Goal: Task Accomplishment & Management: Complete application form

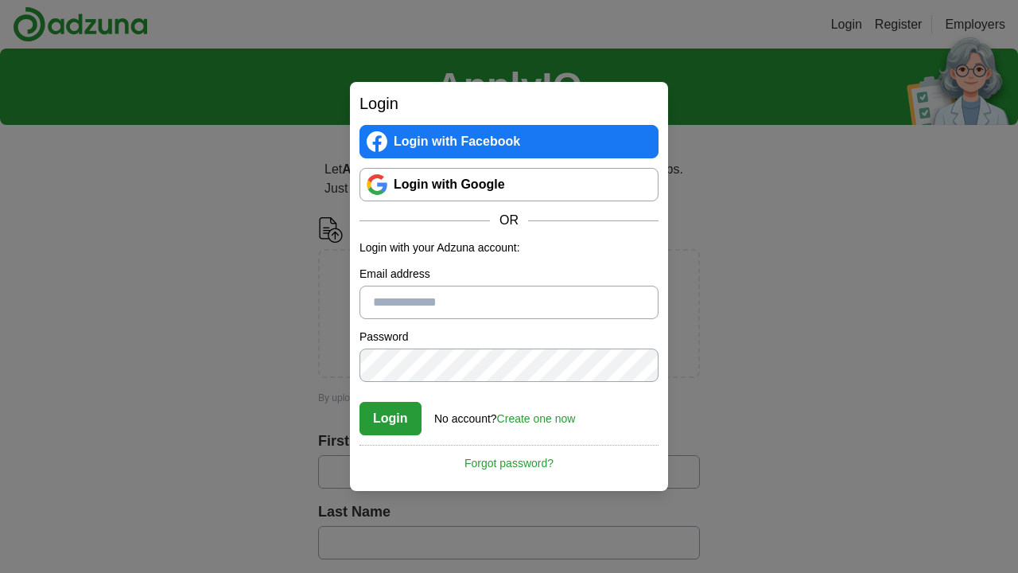
click at [447, 175] on link "Login with Google" at bounding box center [509, 184] width 299 height 33
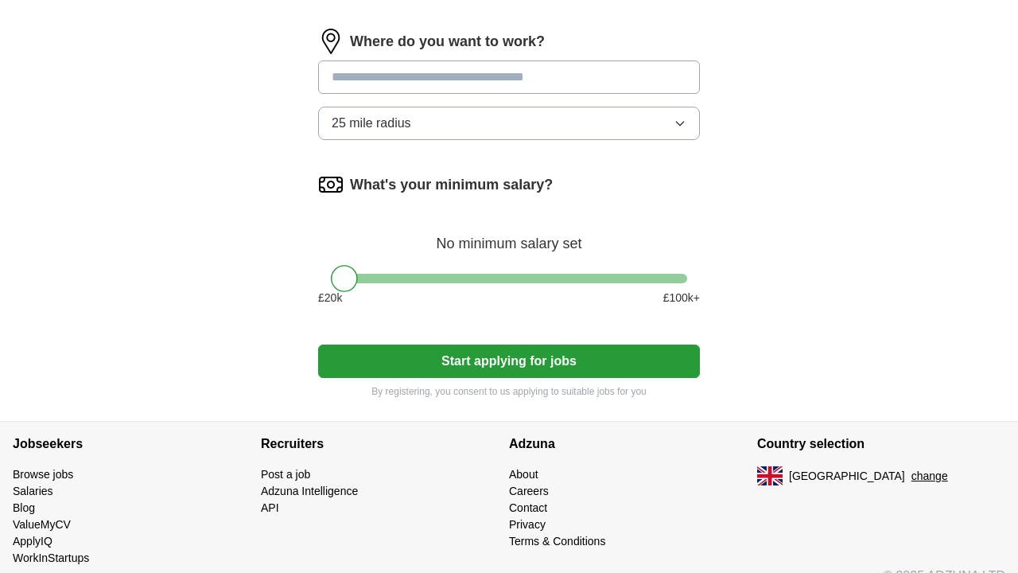
scroll to position [731, 0]
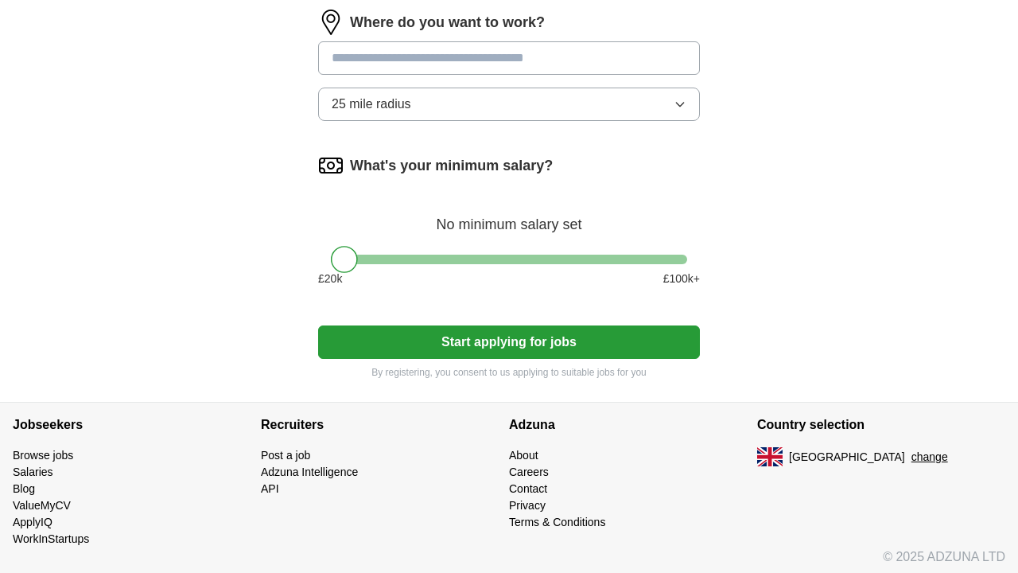
click at [534, 339] on button "Start applying for jobs" at bounding box center [509, 341] width 382 height 33
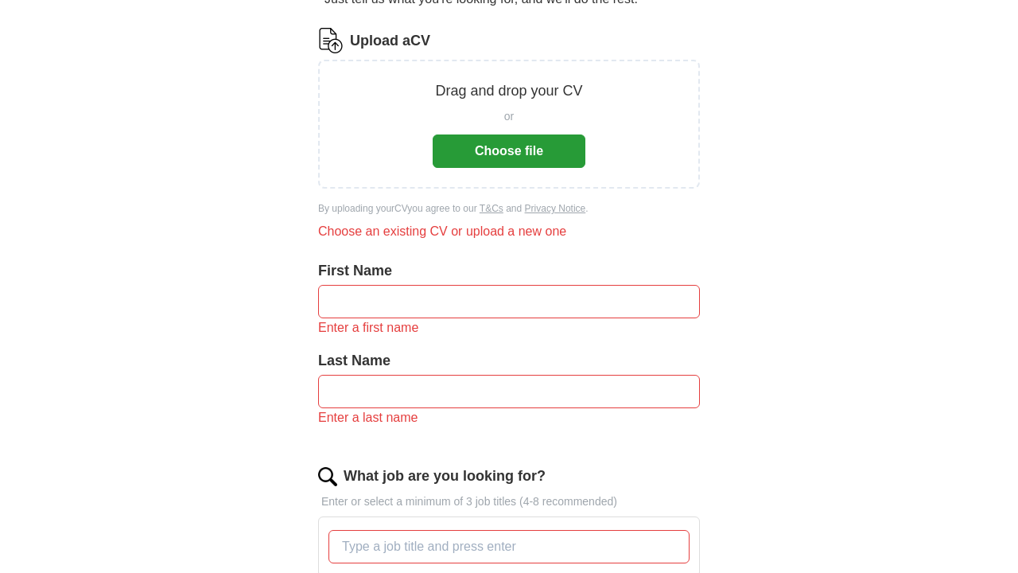
scroll to position [189, 0]
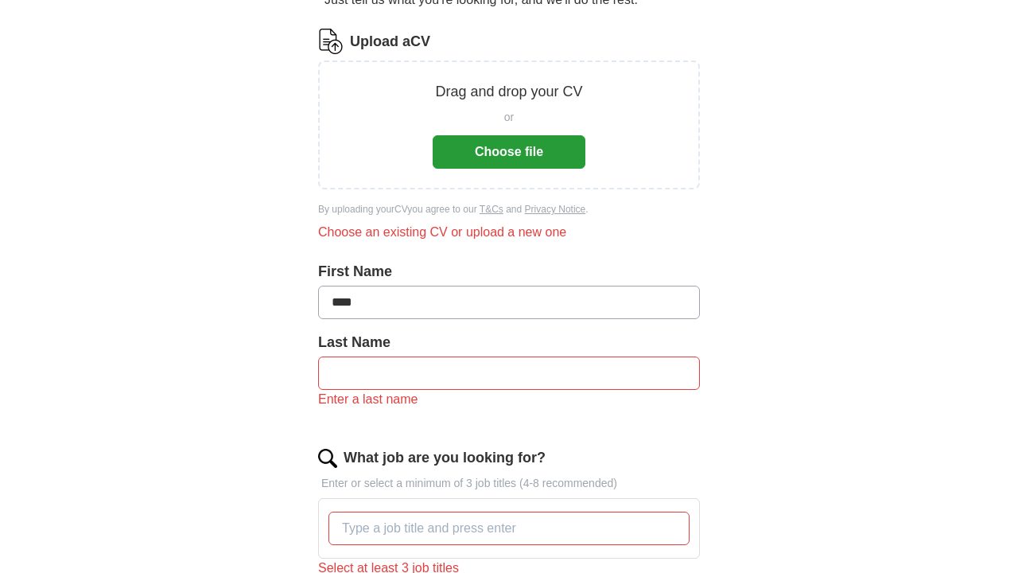
type input "****"
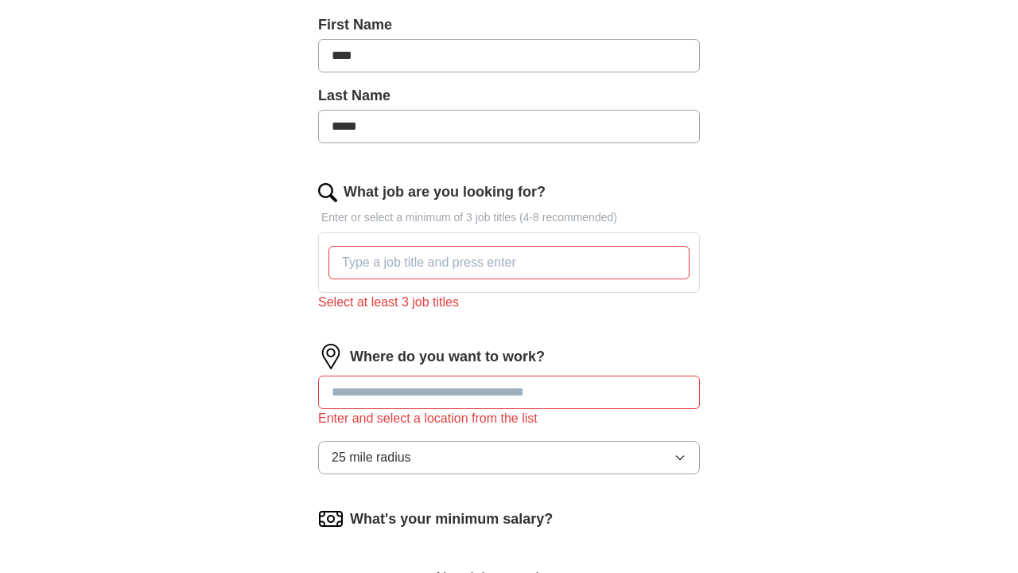
scroll to position [438, 0]
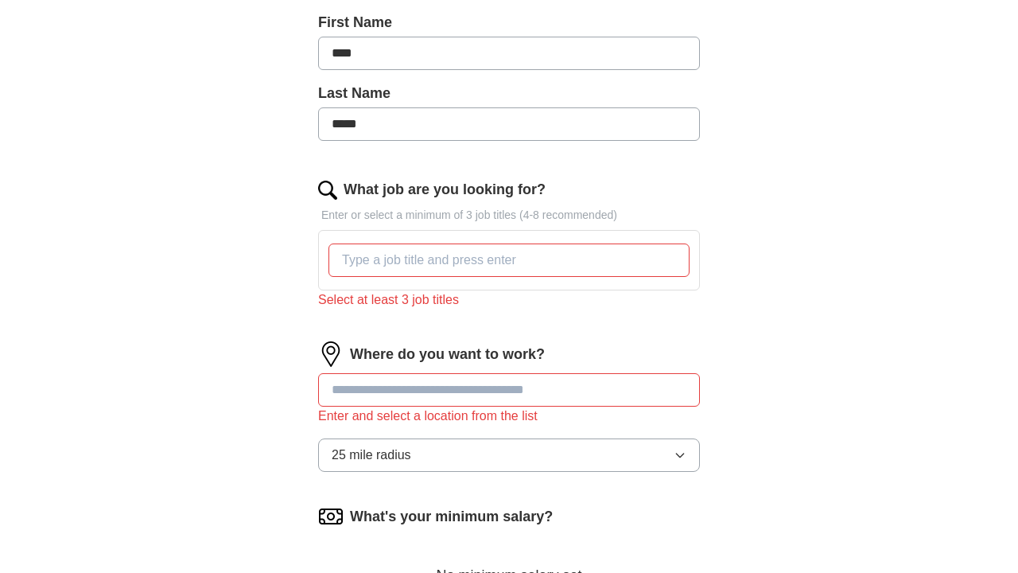
type input "*****"
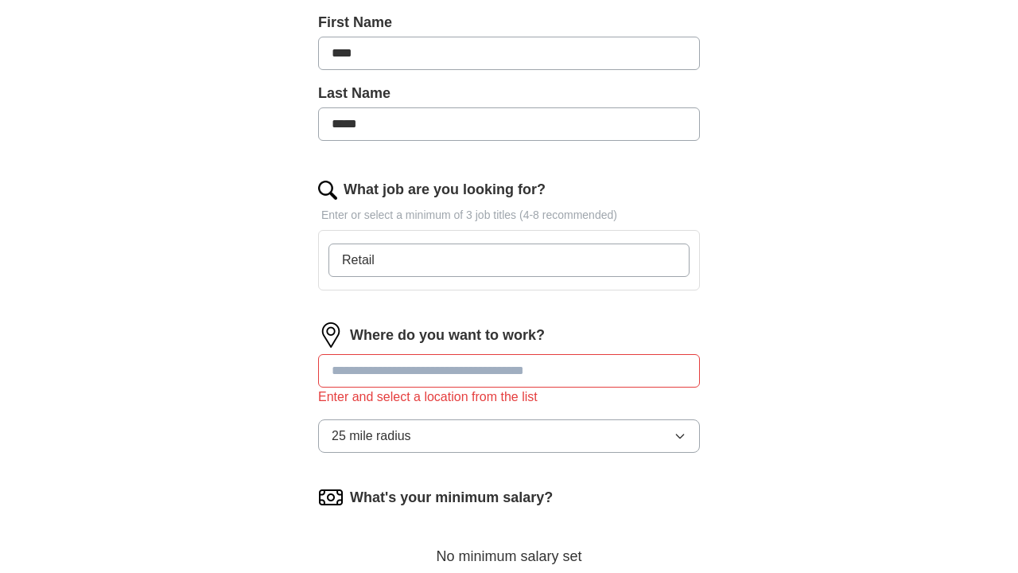
type input "Retail"
click at [455, 372] on div "Where do you want to work? Enter and select a location from the list 25 mile ra…" at bounding box center [509, 393] width 382 height 143
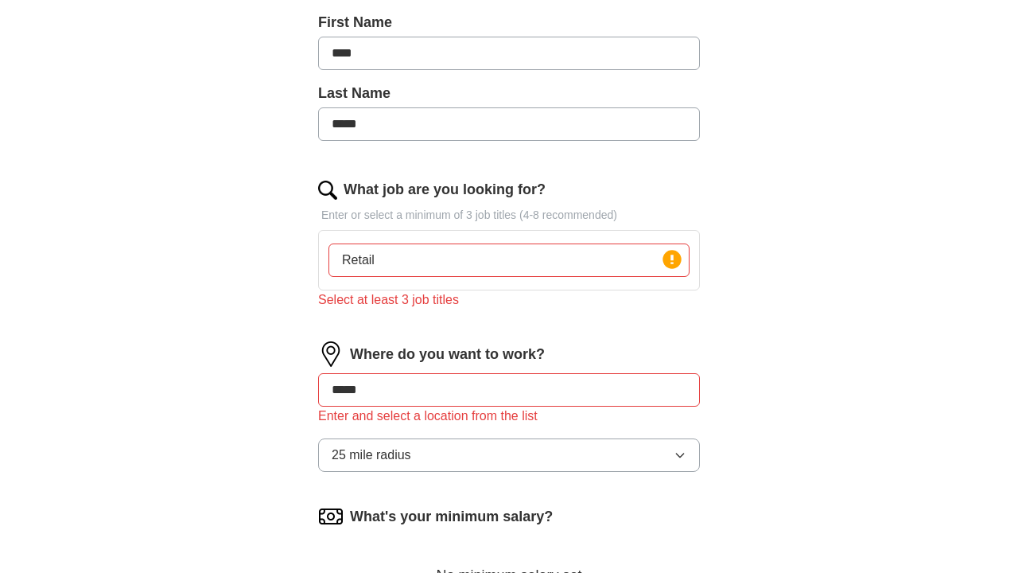
type input "*****"
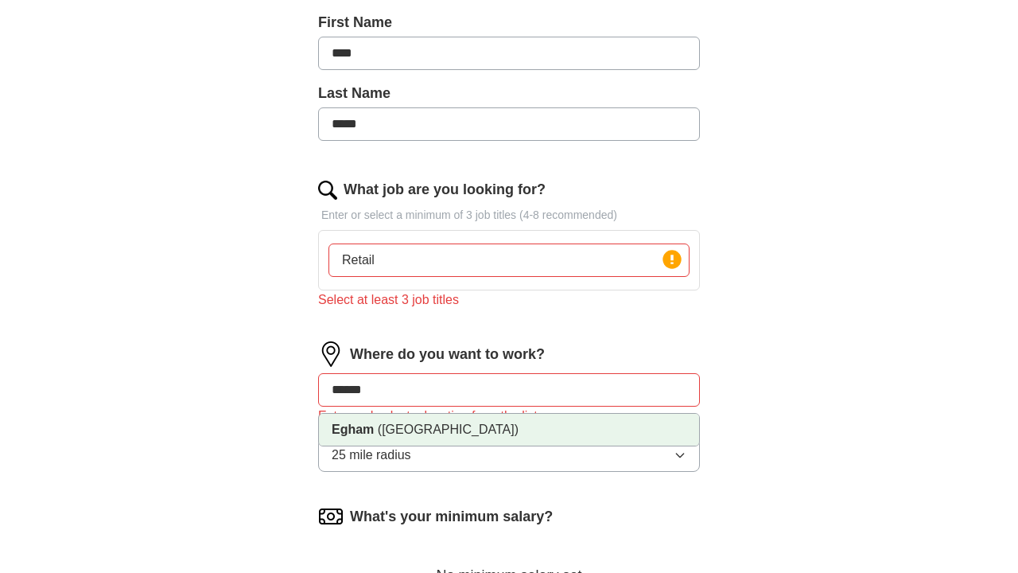
click at [520, 435] on li "Egham (Surrey)" at bounding box center [509, 430] width 380 height 32
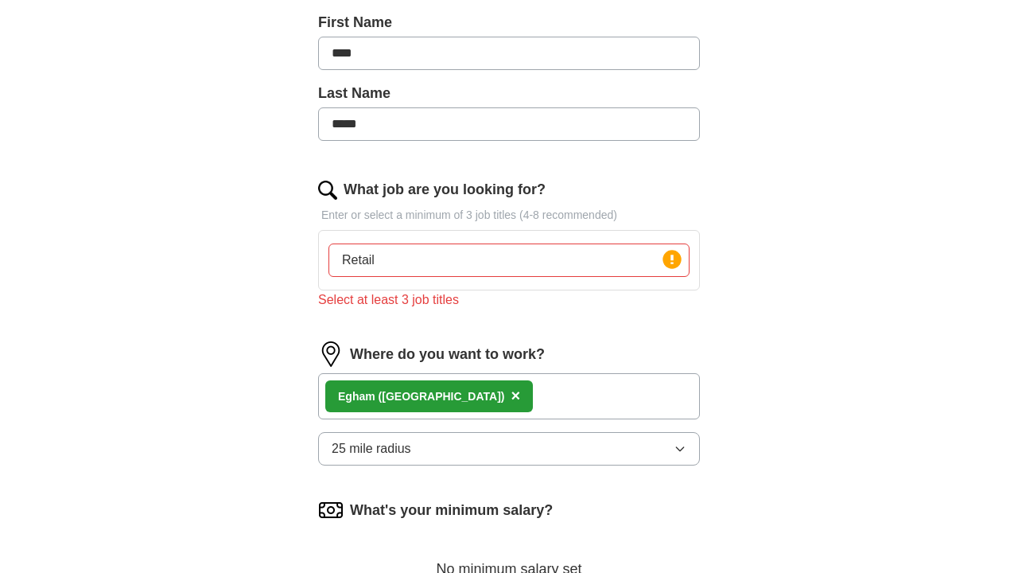
click at [509, 439] on button "25 mile radius" at bounding box center [509, 448] width 382 height 33
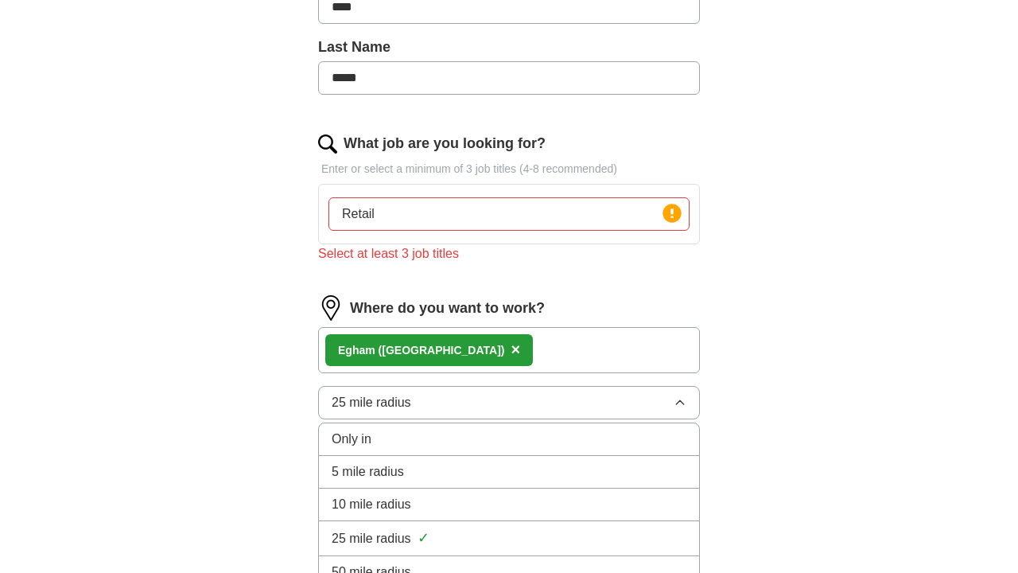
scroll to position [507, 0]
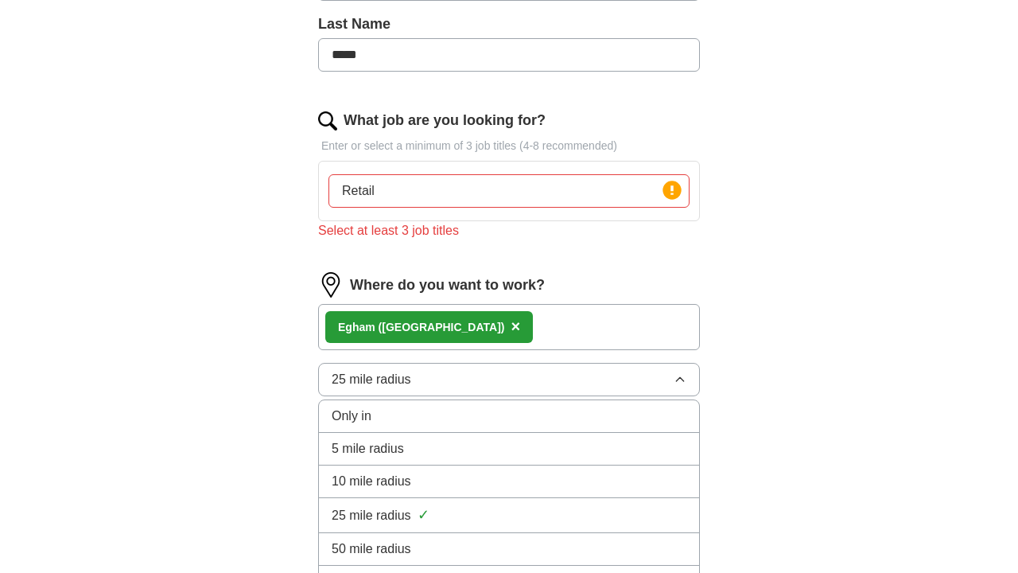
click at [424, 418] on div "Only in" at bounding box center [509, 416] width 355 height 19
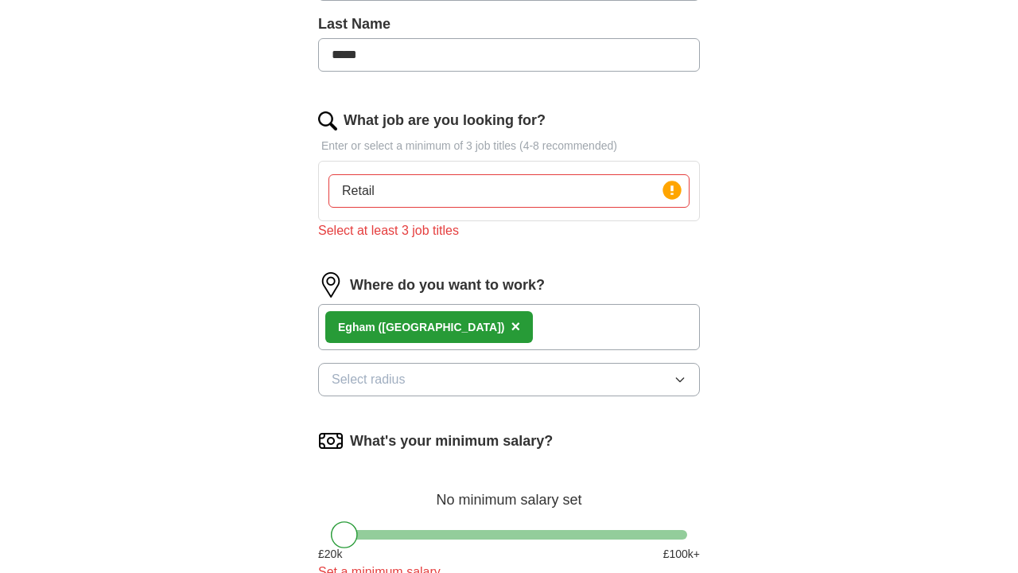
click at [501, 325] on div "Egham (Surrey) ×" at bounding box center [509, 327] width 382 height 46
click at [470, 321] on div "Egham (Surrey) ×" at bounding box center [509, 327] width 382 height 46
click at [463, 323] on div "Egham (Surrey) ×" at bounding box center [509, 327] width 382 height 46
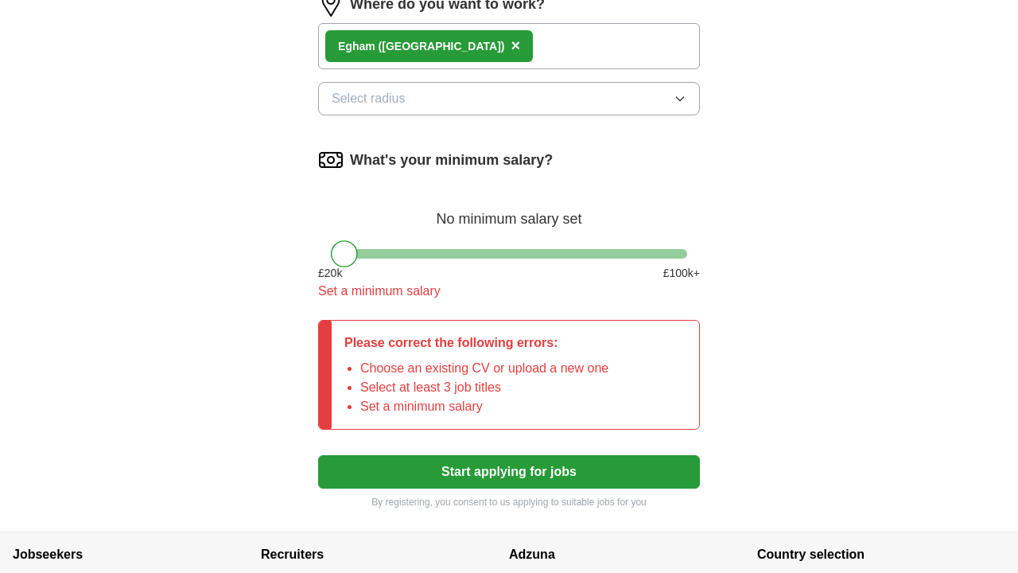
scroll to position [813, 0]
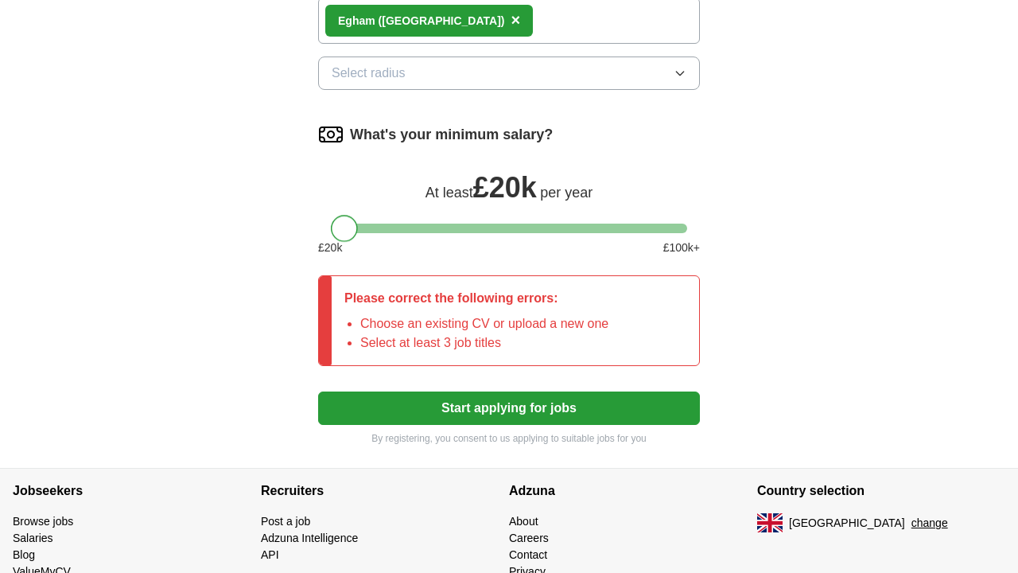
drag, startPoint x: 348, startPoint y: 229, endPoint x: 290, endPoint y: 235, distance: 59.2
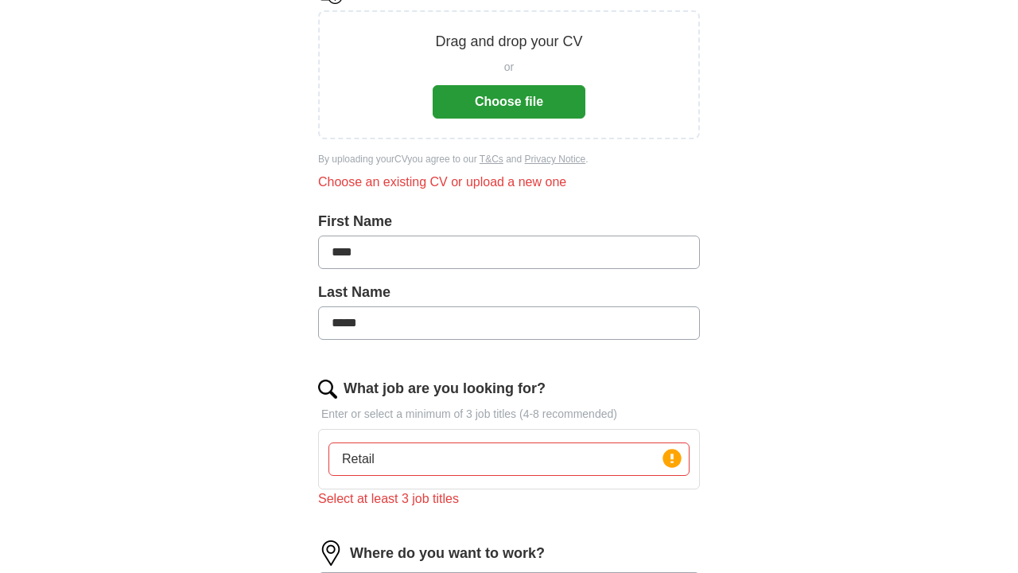
scroll to position [236, 0]
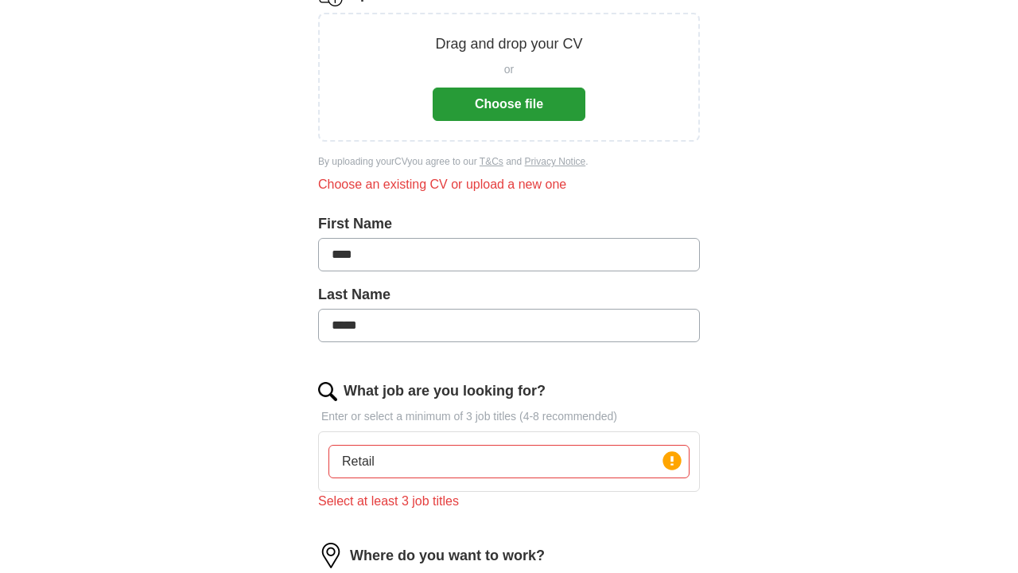
click at [508, 116] on button "Choose file" at bounding box center [509, 104] width 153 height 33
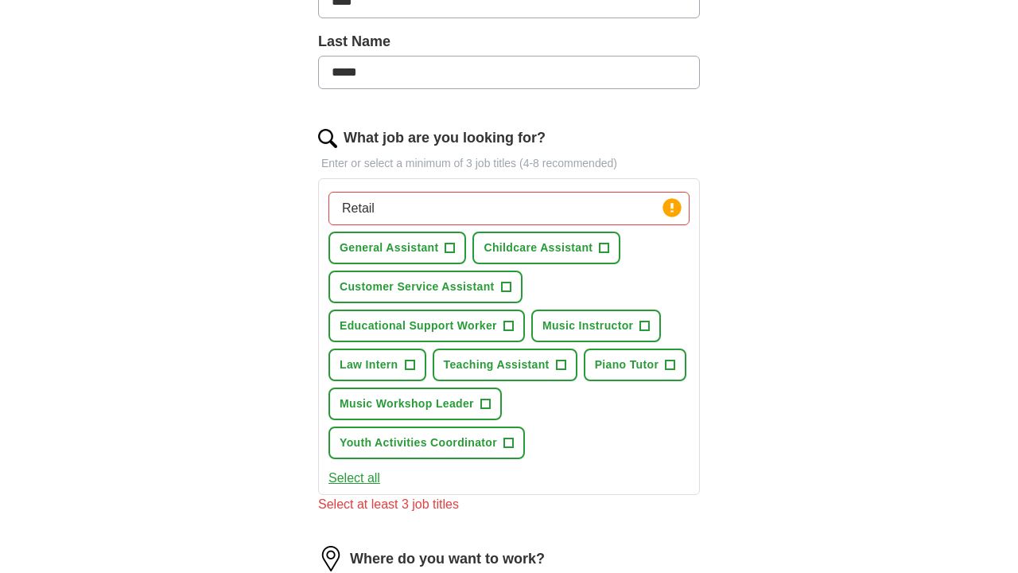
scroll to position [408, 0]
click at [451, 250] on span "+" at bounding box center [451, 247] width 10 height 13
click at [469, 285] on span "Customer Service Assistant" at bounding box center [417, 286] width 155 height 17
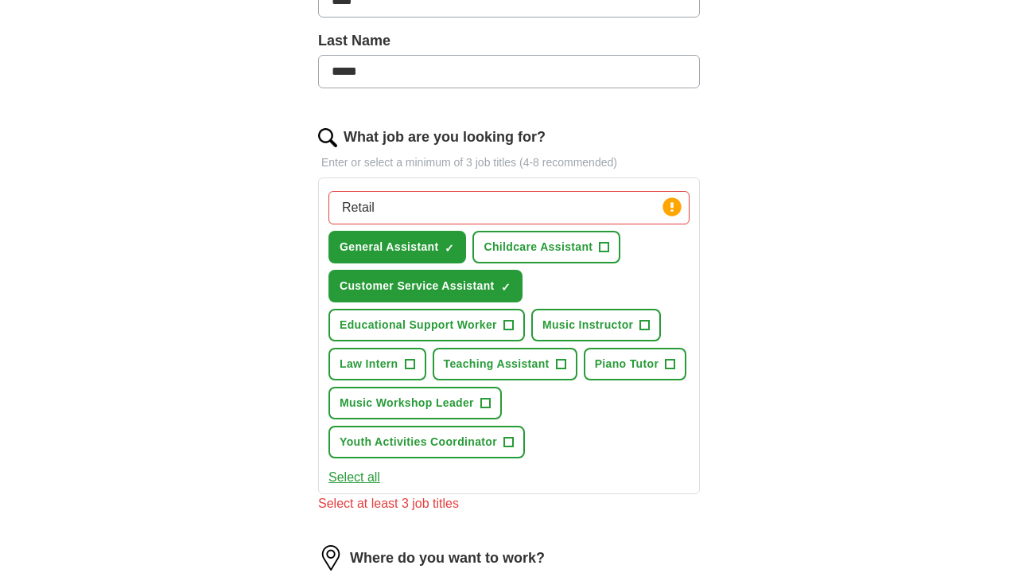
click at [371, 479] on button "Select all" at bounding box center [355, 477] width 52 height 19
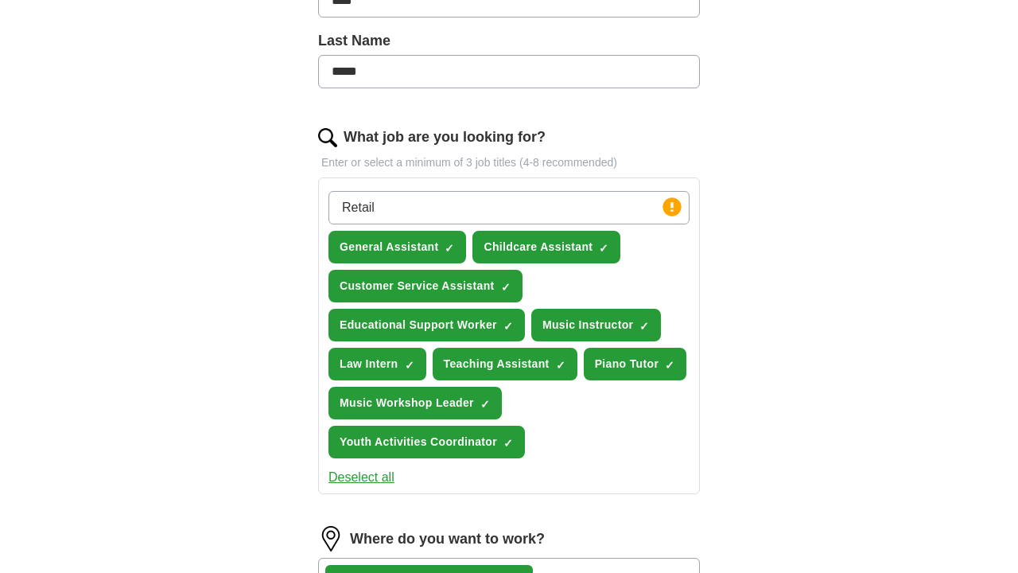
click at [385, 476] on button "Deselect all" at bounding box center [362, 477] width 66 height 19
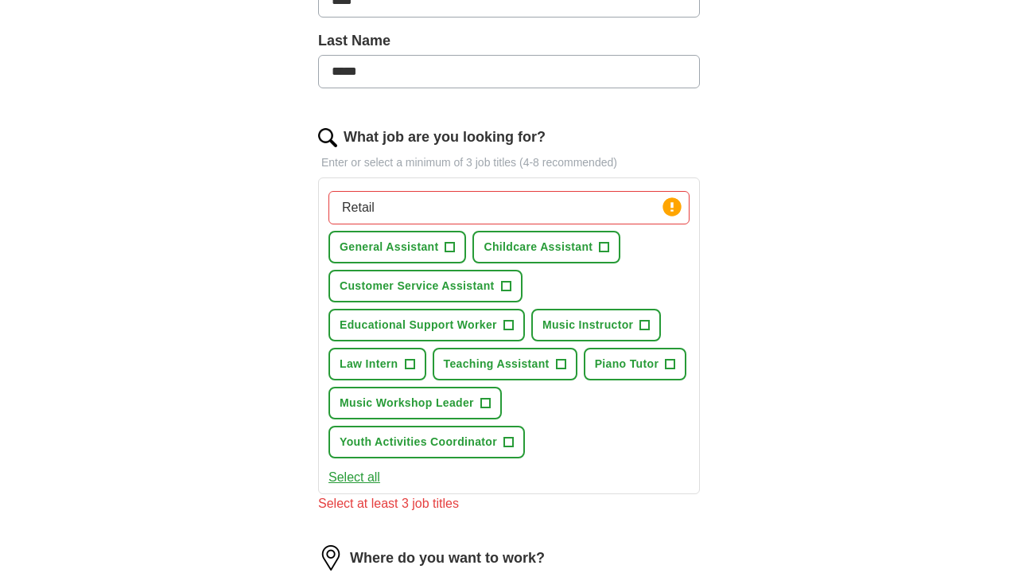
click at [427, 241] on span "General Assistant" at bounding box center [389, 247] width 99 height 17
click at [457, 286] on span "Customer Service Assistant" at bounding box center [417, 286] width 155 height 17
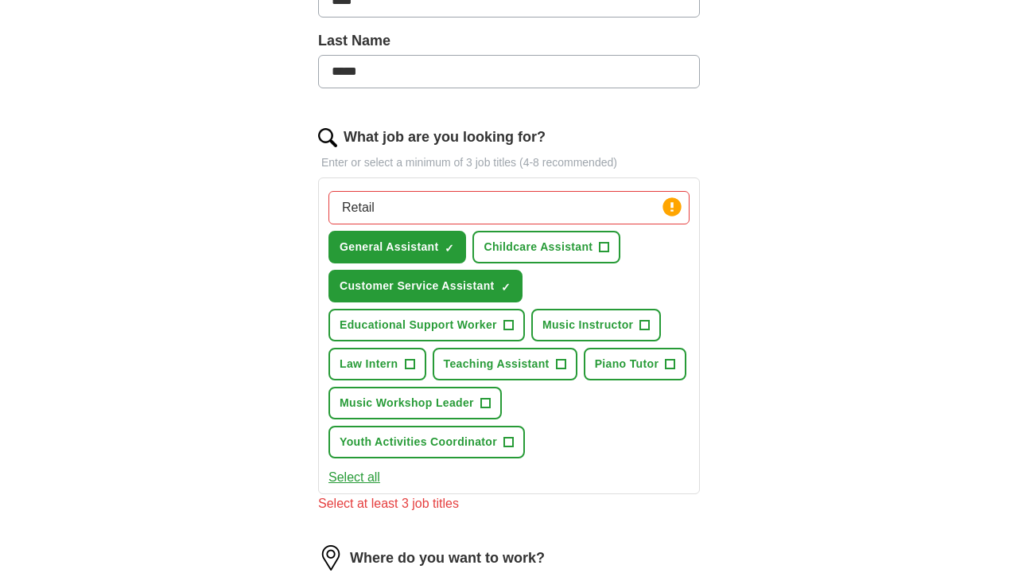
click at [420, 207] on input "Retail" at bounding box center [509, 207] width 361 height 33
type input "R"
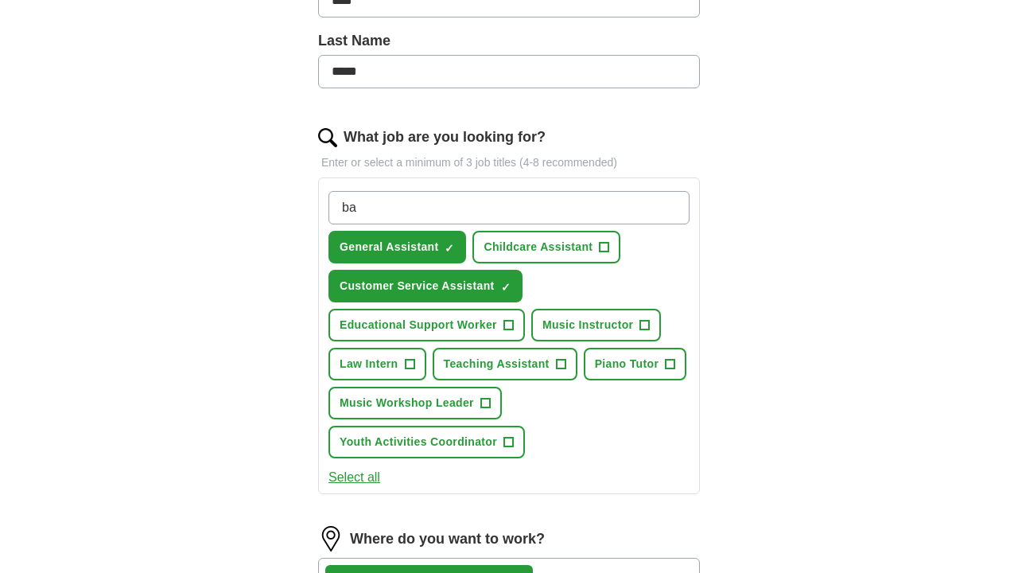
type input "b"
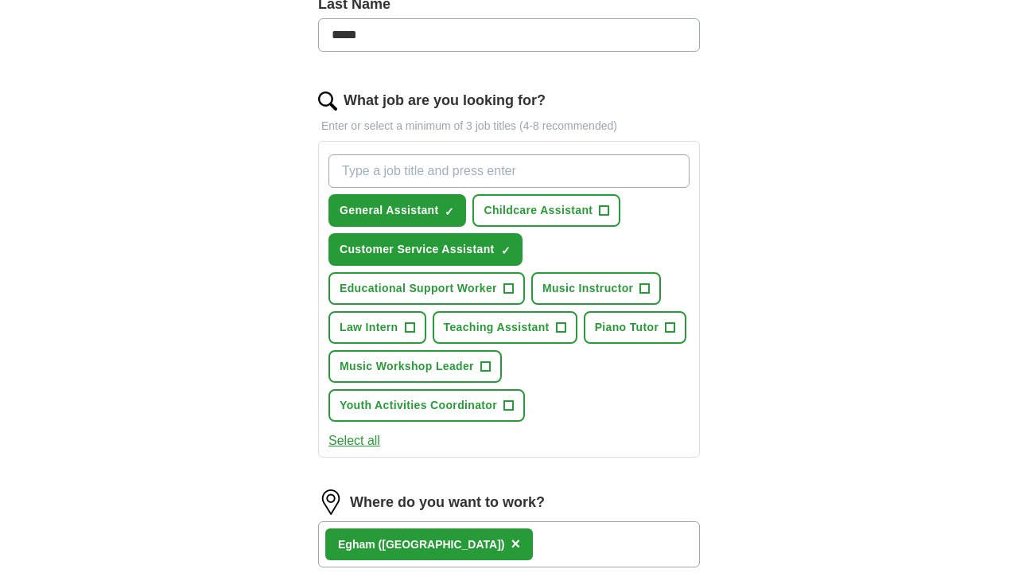
scroll to position [457, 0]
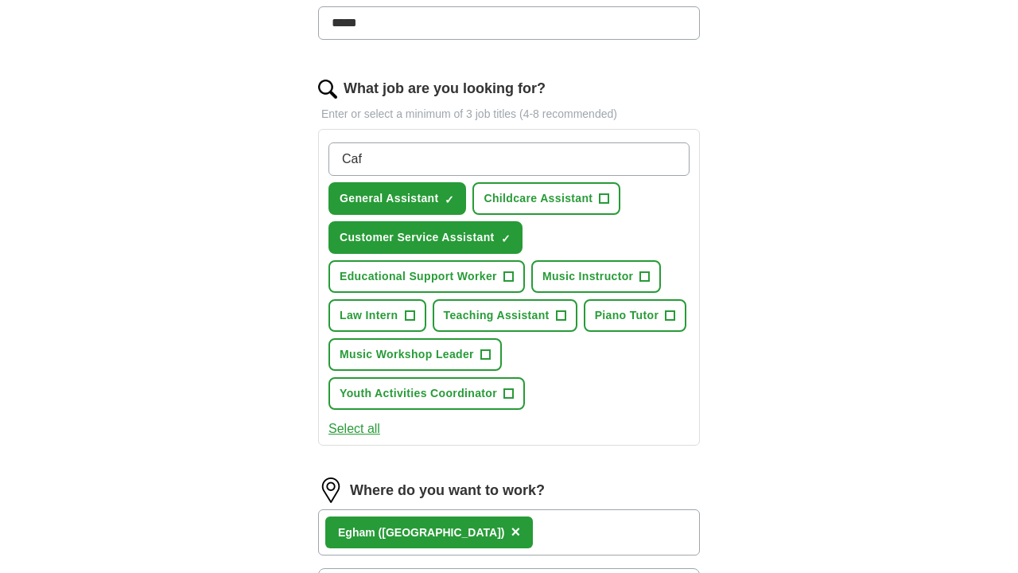
type input "Cafe"
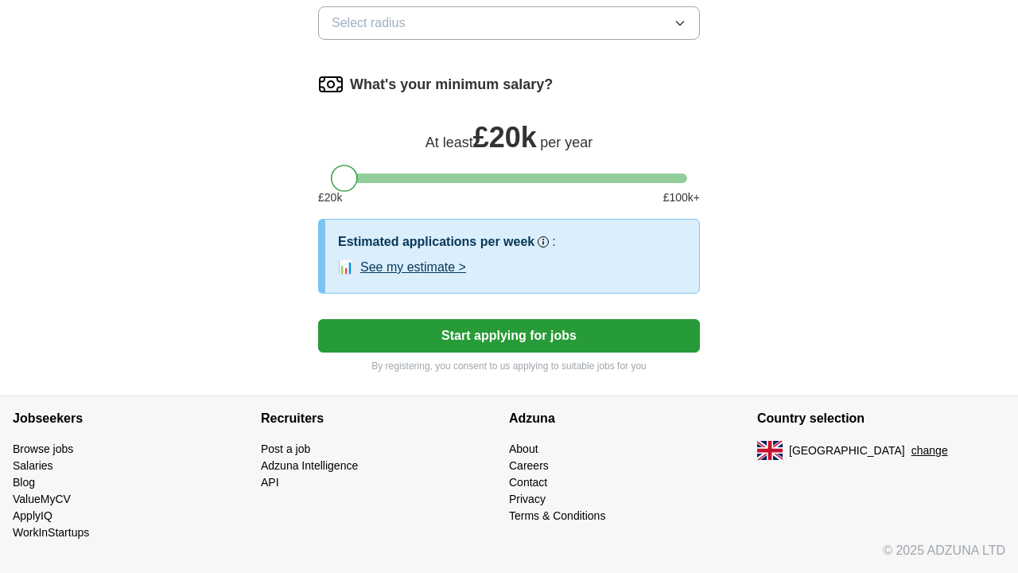
scroll to position [1018, 0]
click at [493, 331] on button "Start applying for jobs" at bounding box center [509, 335] width 382 height 33
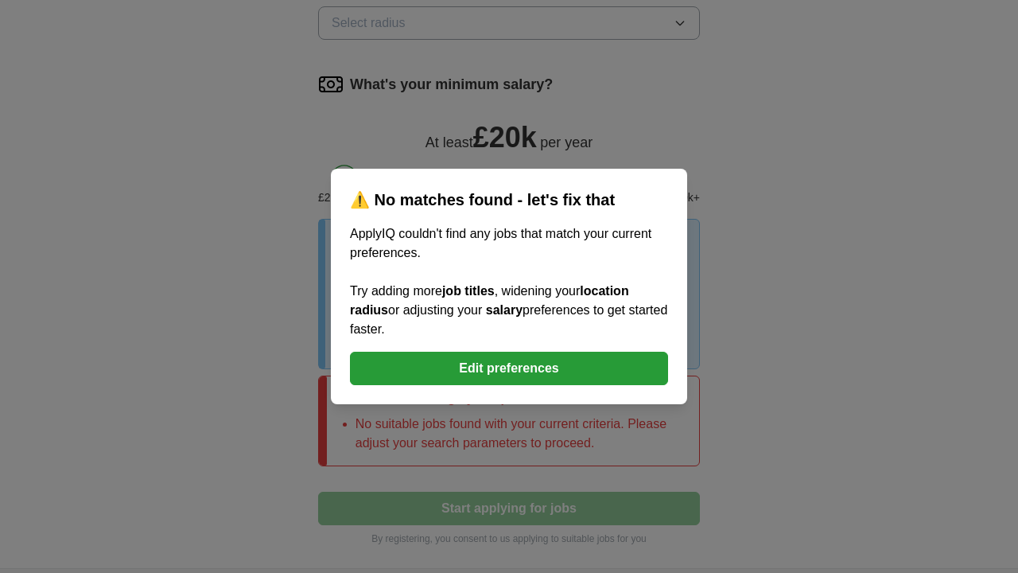
click at [504, 365] on button "Edit preferences" at bounding box center [509, 368] width 318 height 33
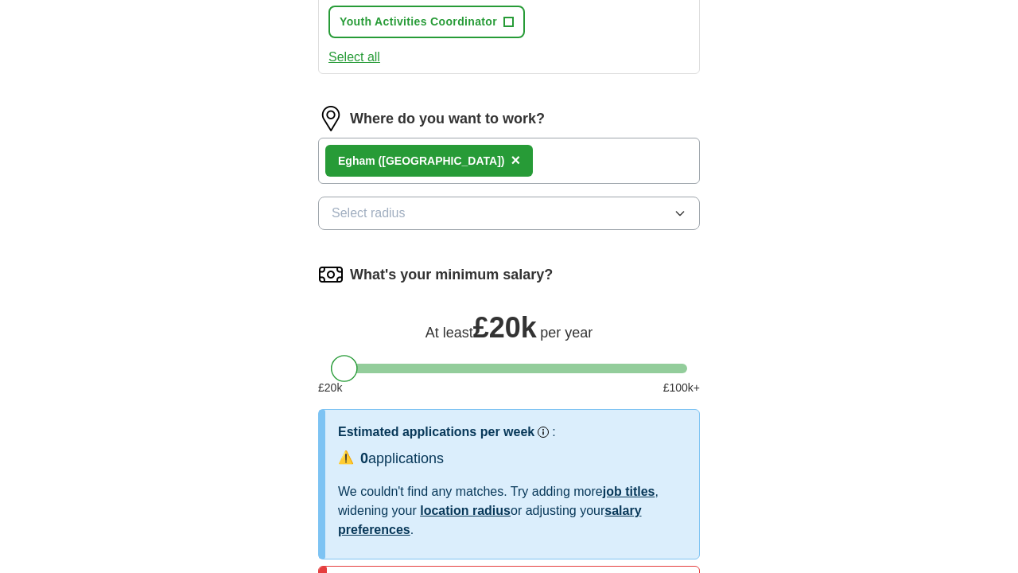
scroll to position [796, 0]
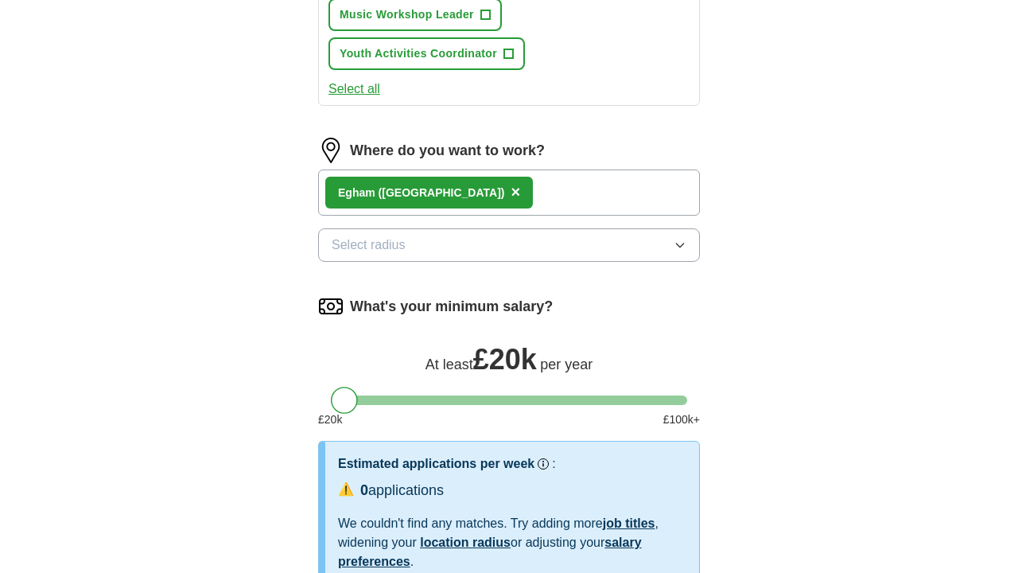
click at [512, 190] on span "×" at bounding box center [517, 192] width 10 height 18
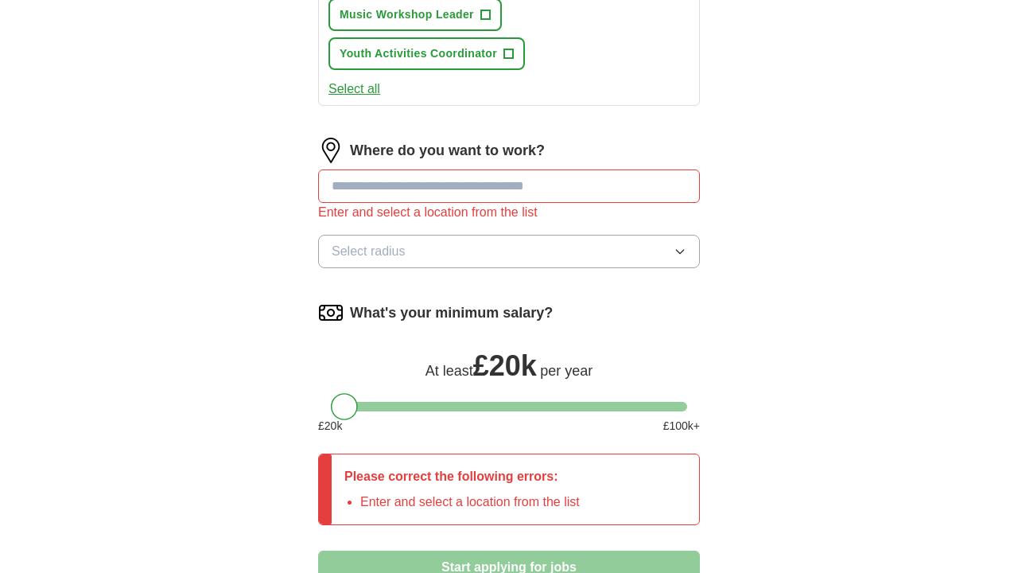
click at [403, 186] on input at bounding box center [509, 185] width 382 height 33
type input "*******"
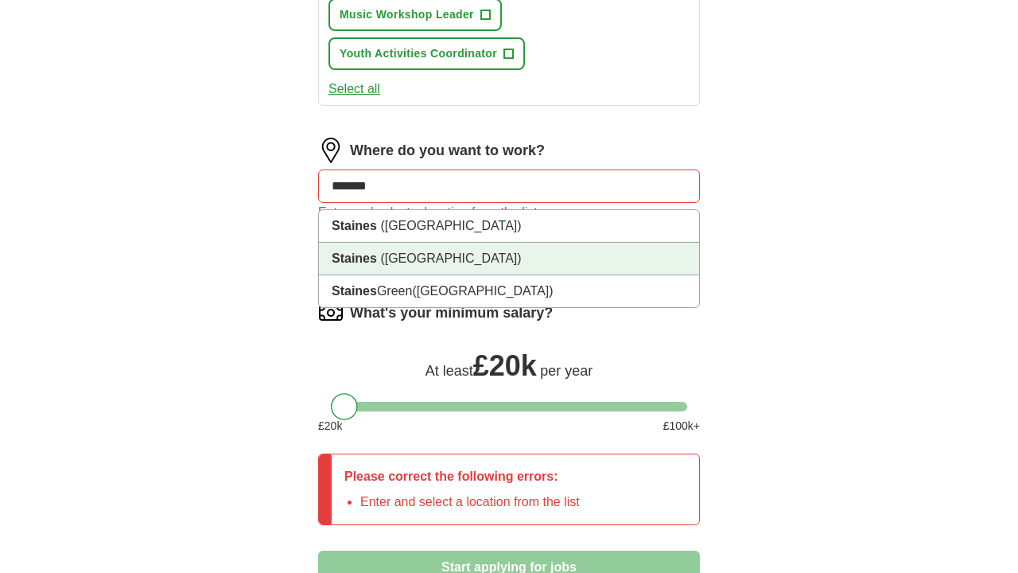
click at [394, 261] on span "(Surrey)" at bounding box center [450, 258] width 141 height 14
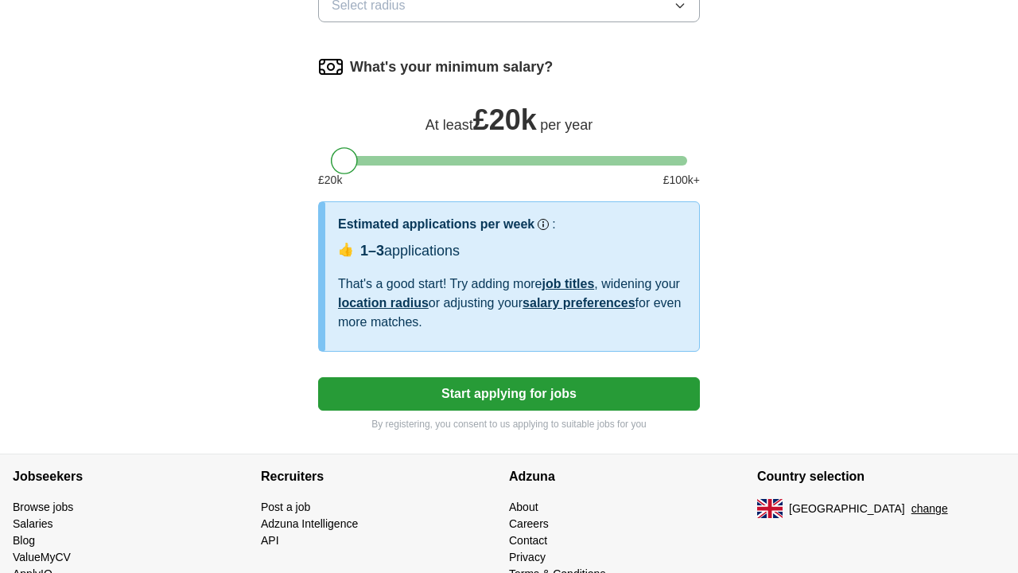
scroll to position [1038, 0]
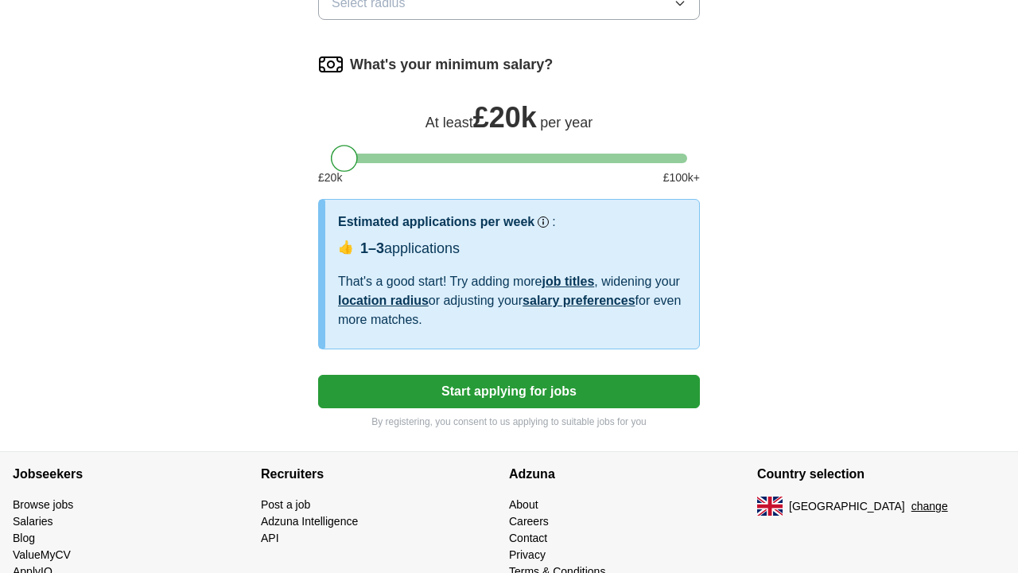
click at [466, 399] on button "Start applying for jobs" at bounding box center [509, 391] width 382 height 33
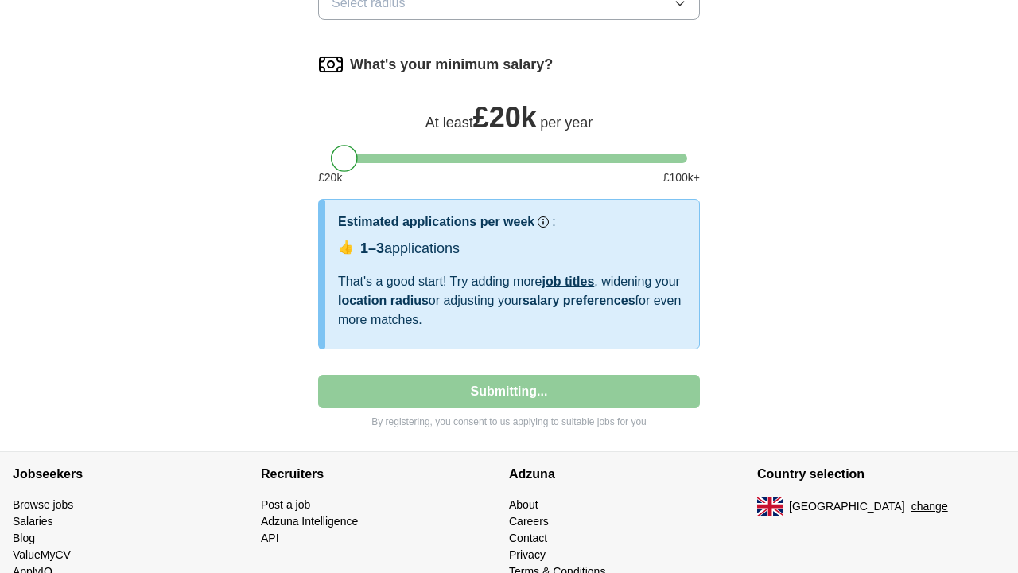
select select "**"
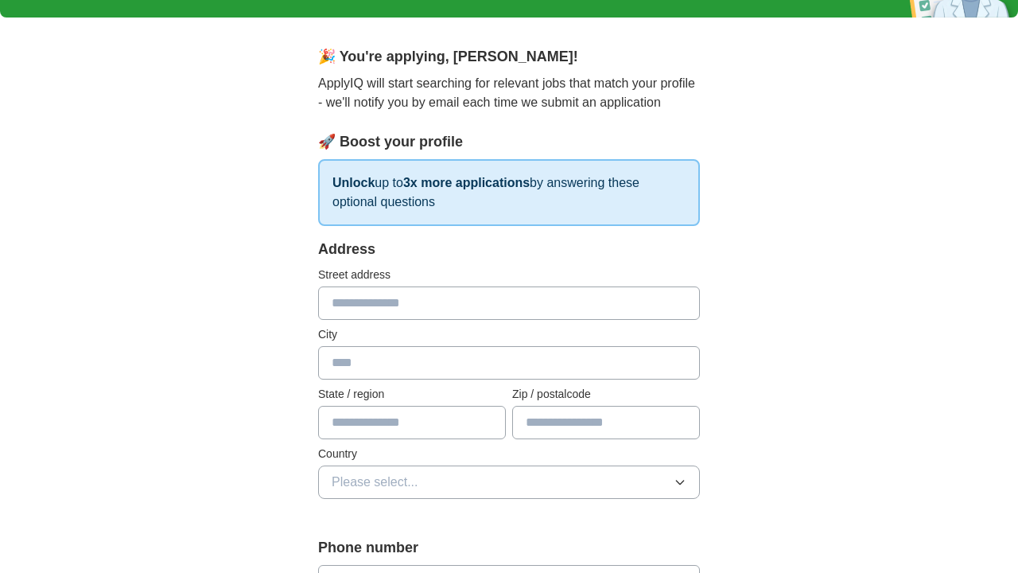
scroll to position [97, 0]
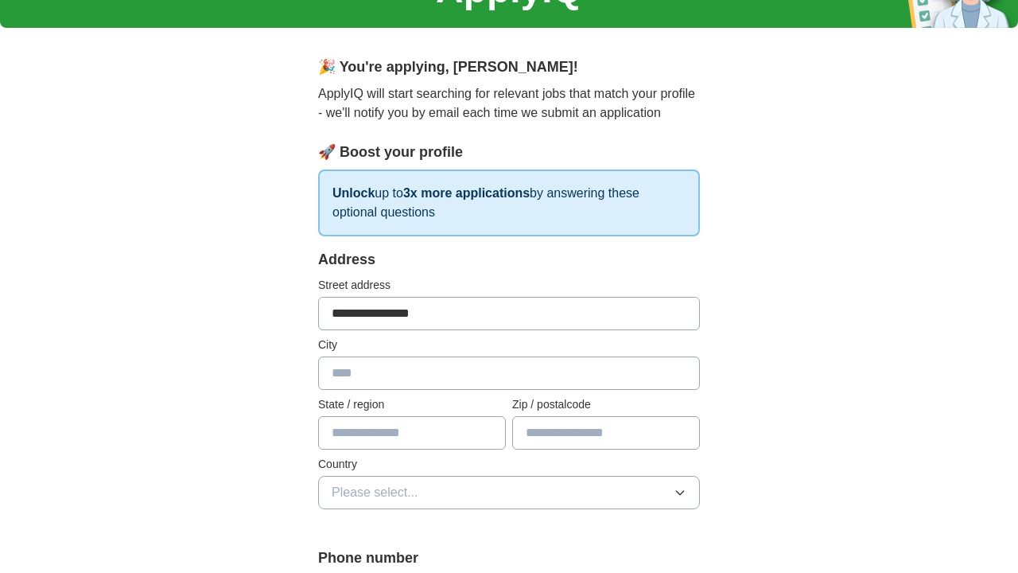
type input "**********"
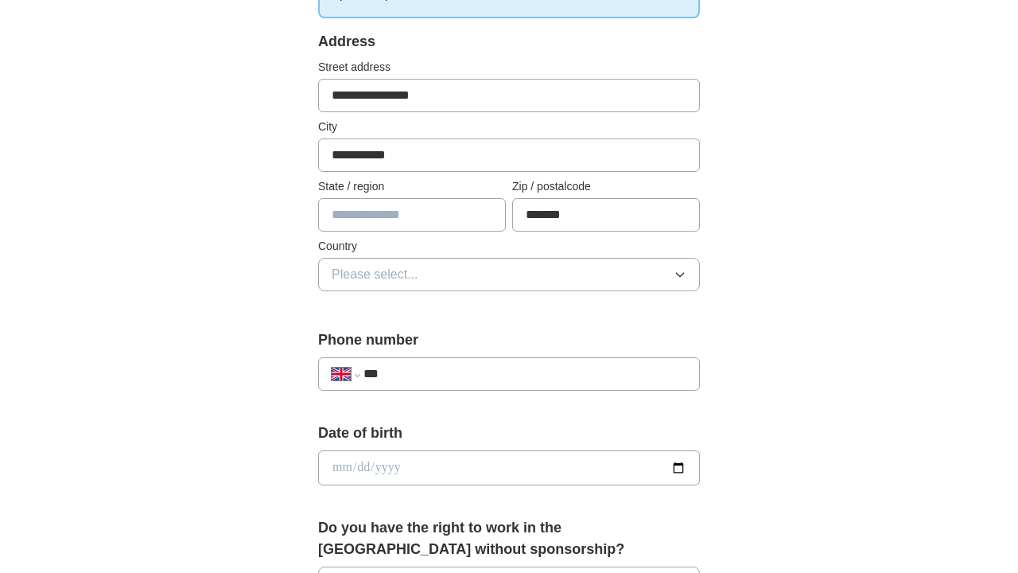
scroll to position [333, 0]
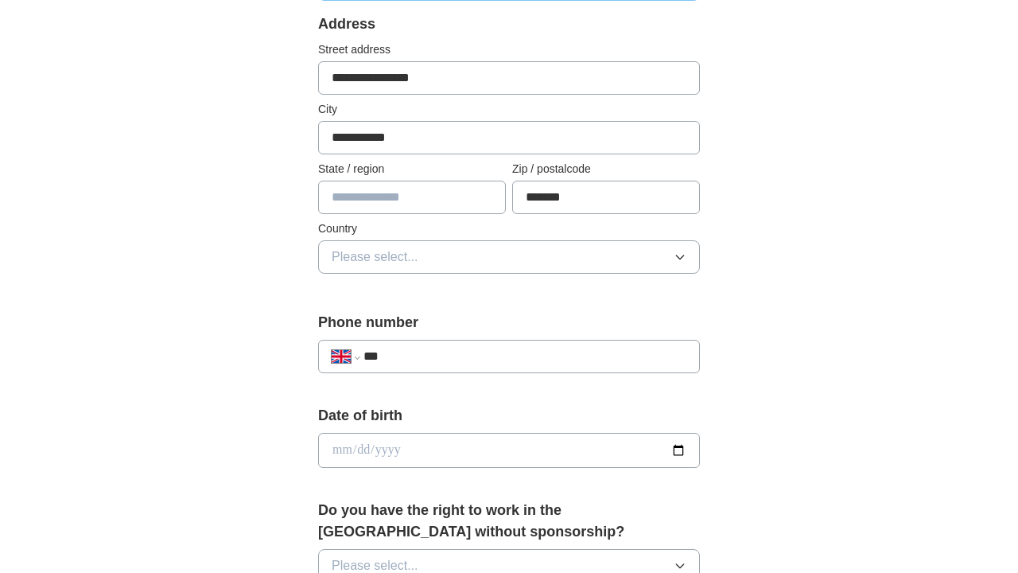
type input "*******"
click at [516, 261] on button "Please select..." at bounding box center [509, 256] width 382 height 33
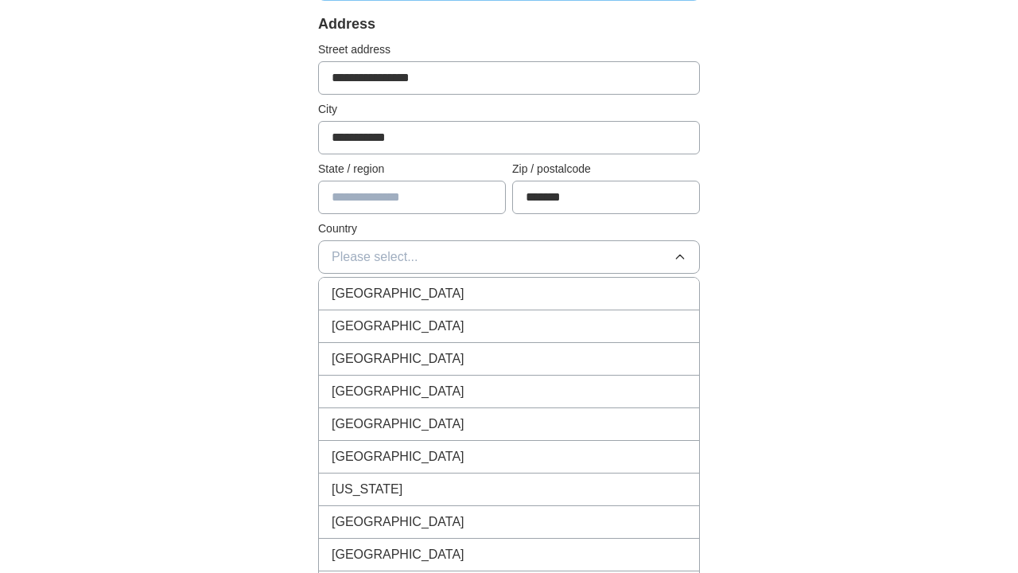
click at [436, 293] on div "[GEOGRAPHIC_DATA]" at bounding box center [509, 293] width 355 height 19
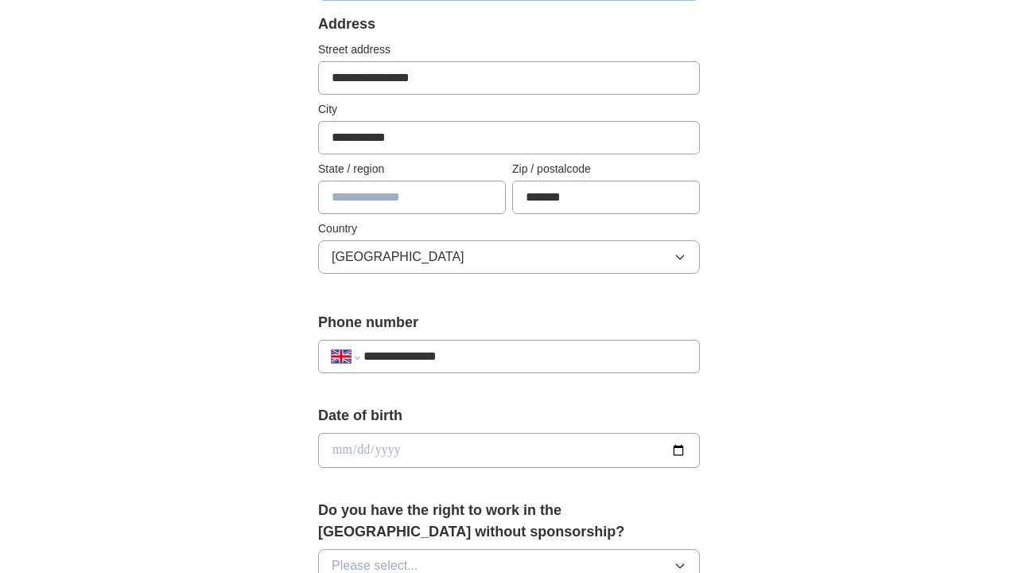
type input "**********"
click at [428, 453] on input "date" at bounding box center [509, 450] width 382 height 35
click at [361, 449] on input "date" at bounding box center [509, 450] width 382 height 35
click at [397, 444] on input "date" at bounding box center [509, 450] width 382 height 35
type input "**********"
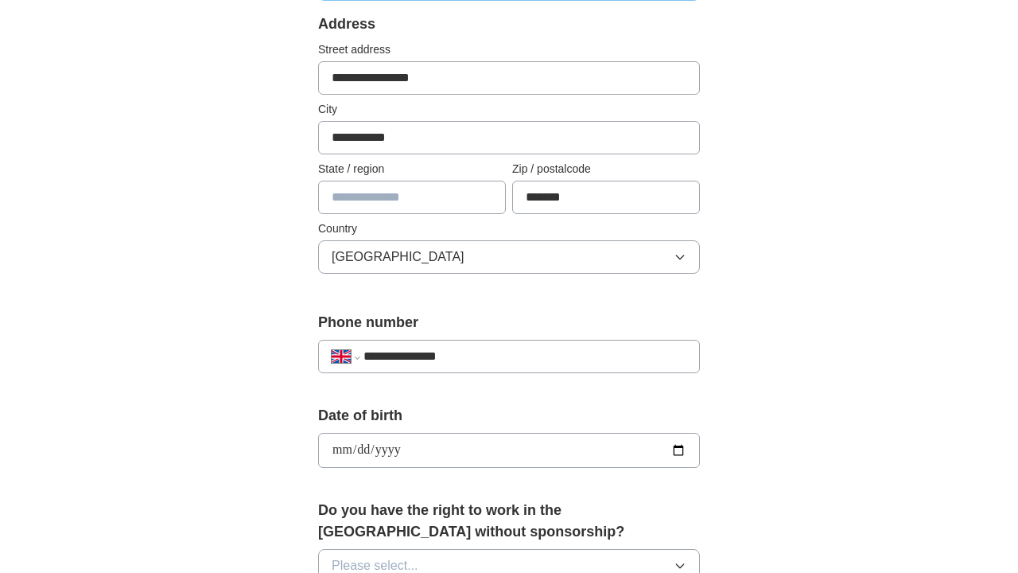
click at [701, 379] on div "**********" at bounding box center [509, 474] width 509 height 1338
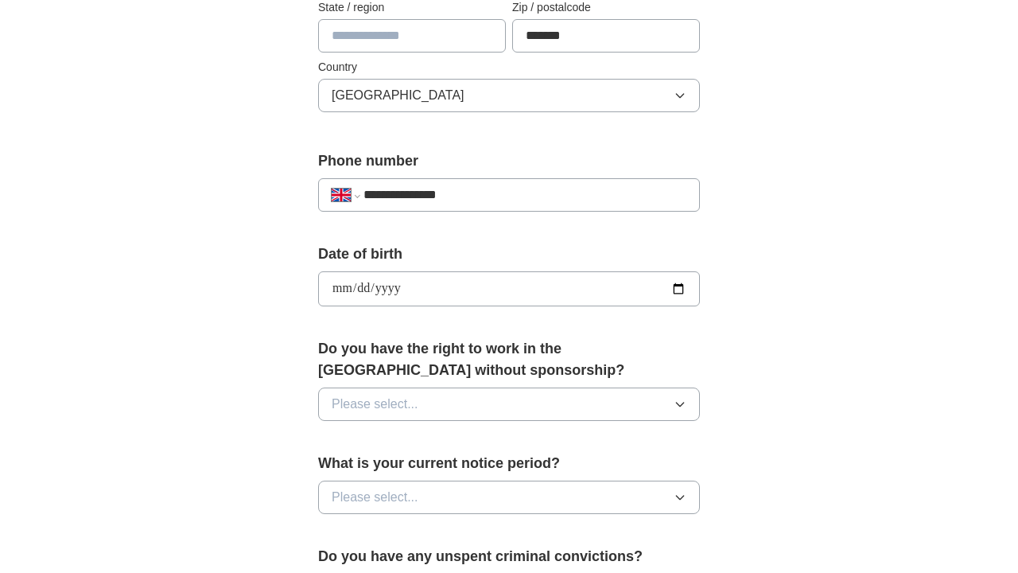
scroll to position [572, 0]
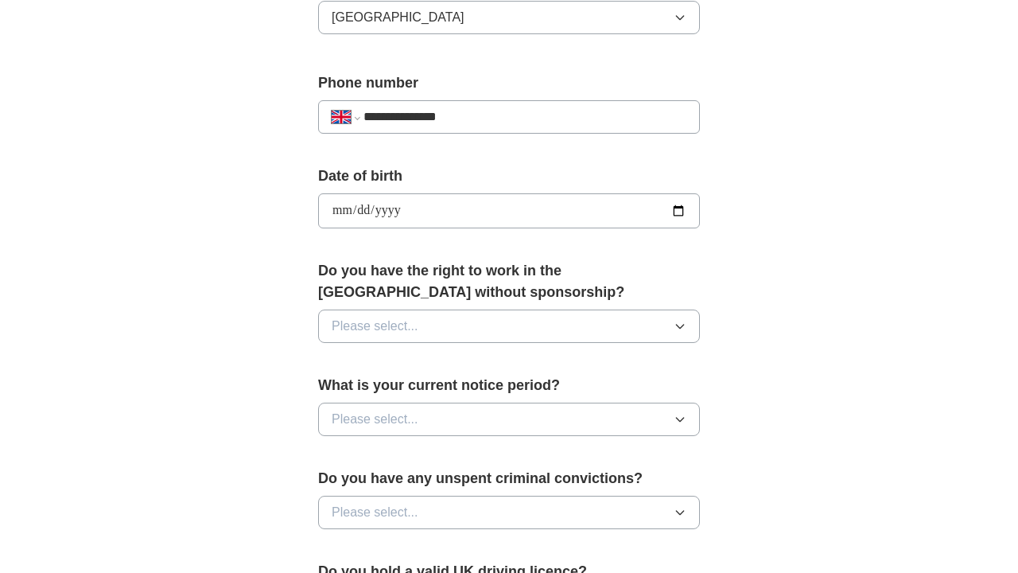
click at [582, 323] on button "Please select..." at bounding box center [509, 325] width 382 height 33
click at [450, 358] on div "Yes" at bounding box center [509, 362] width 355 height 19
click at [454, 414] on button "Please select..." at bounding box center [509, 419] width 382 height 33
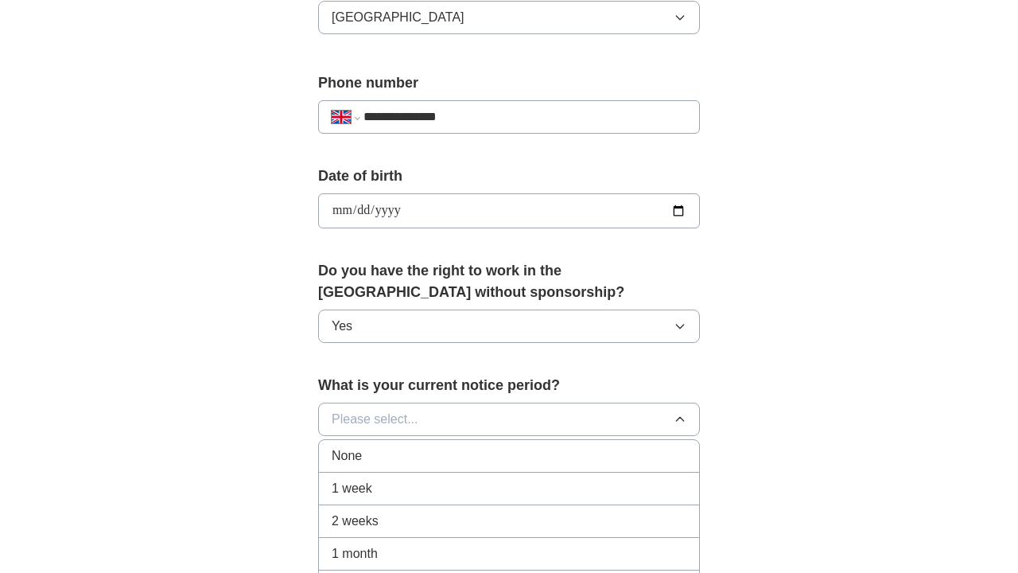
click at [379, 556] on div "1 month" at bounding box center [509, 553] width 355 height 19
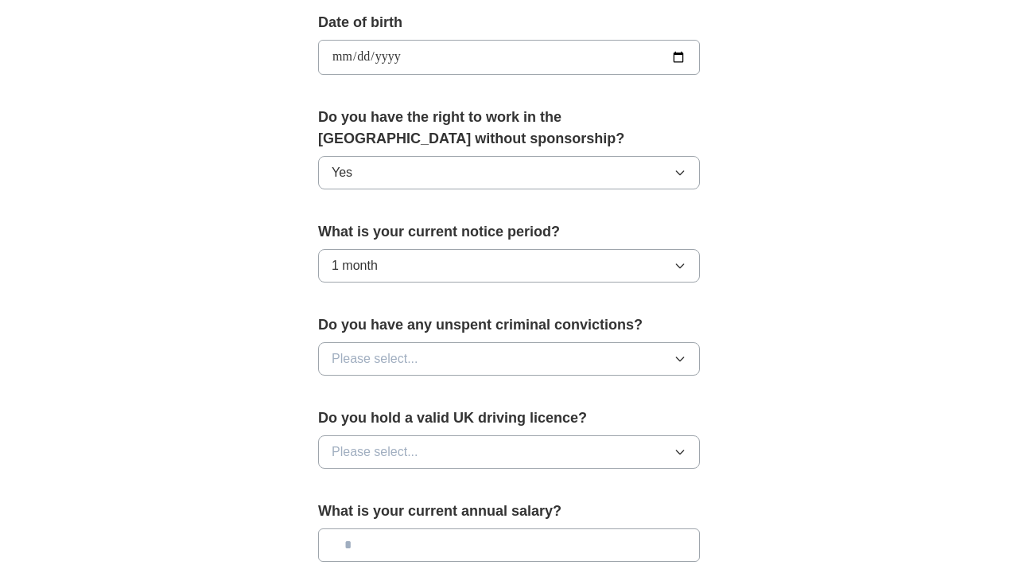
scroll to position [744, 0]
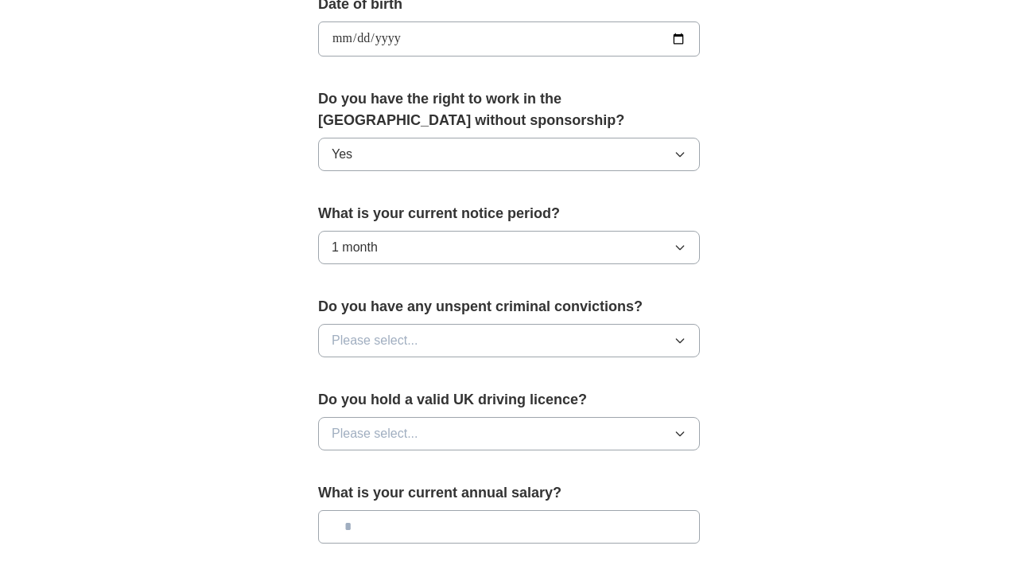
click at [493, 337] on button "Please select..." at bounding box center [509, 340] width 382 height 33
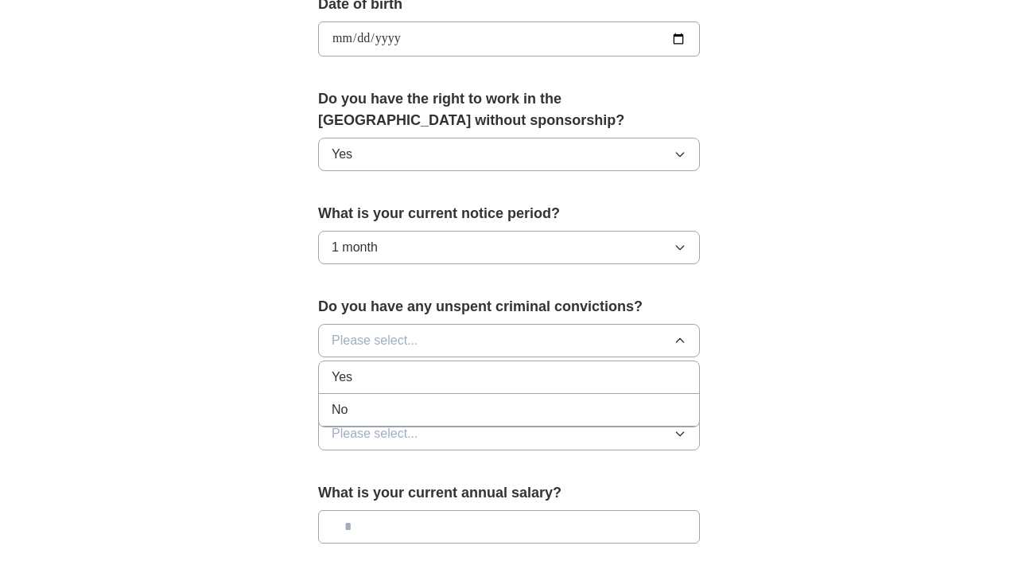
click at [395, 410] on div "No" at bounding box center [509, 409] width 355 height 19
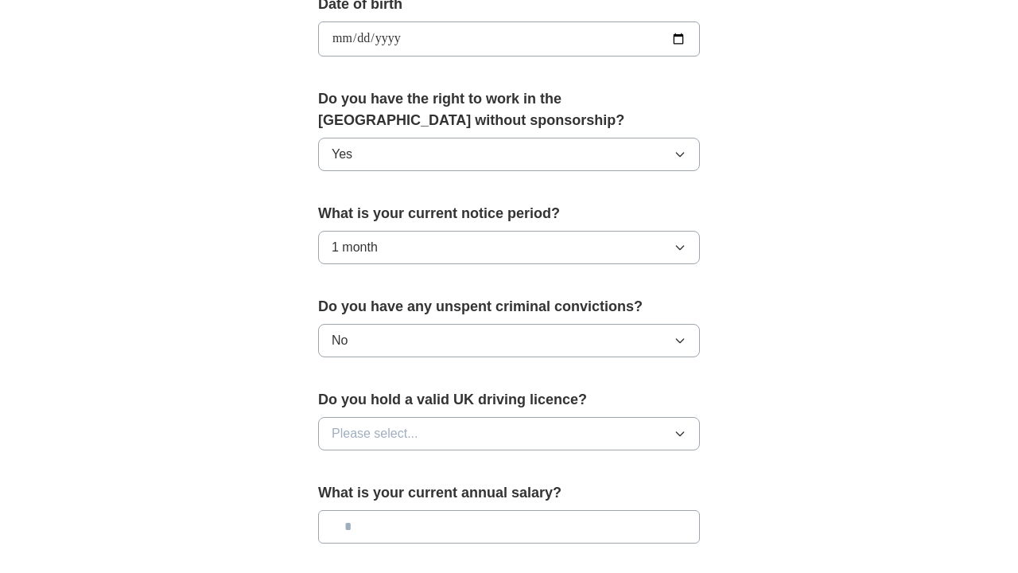
click at [411, 434] on span "Please select..." at bounding box center [375, 433] width 87 height 19
click at [389, 501] on div "No" at bounding box center [509, 502] width 355 height 19
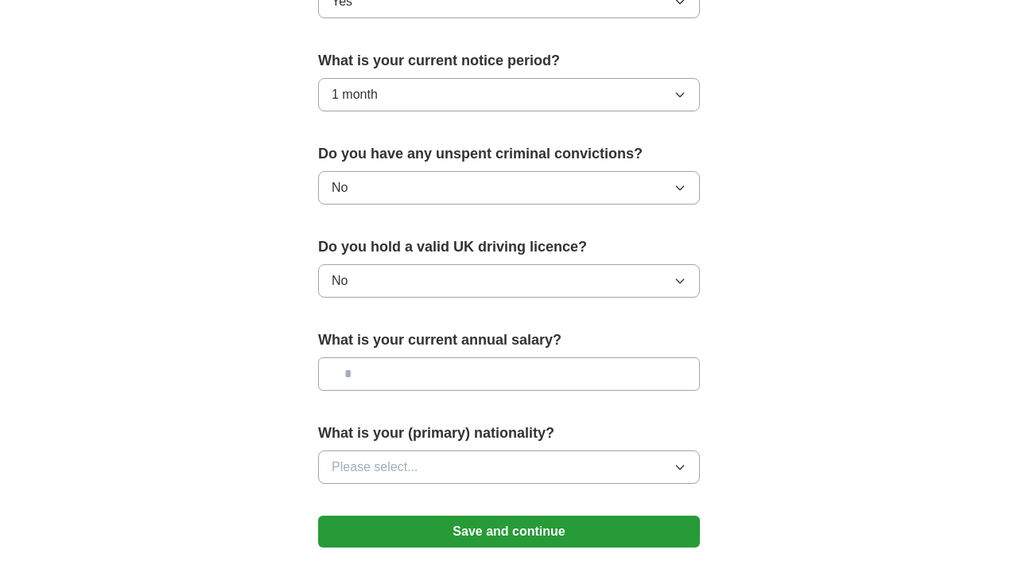
scroll to position [918, 0]
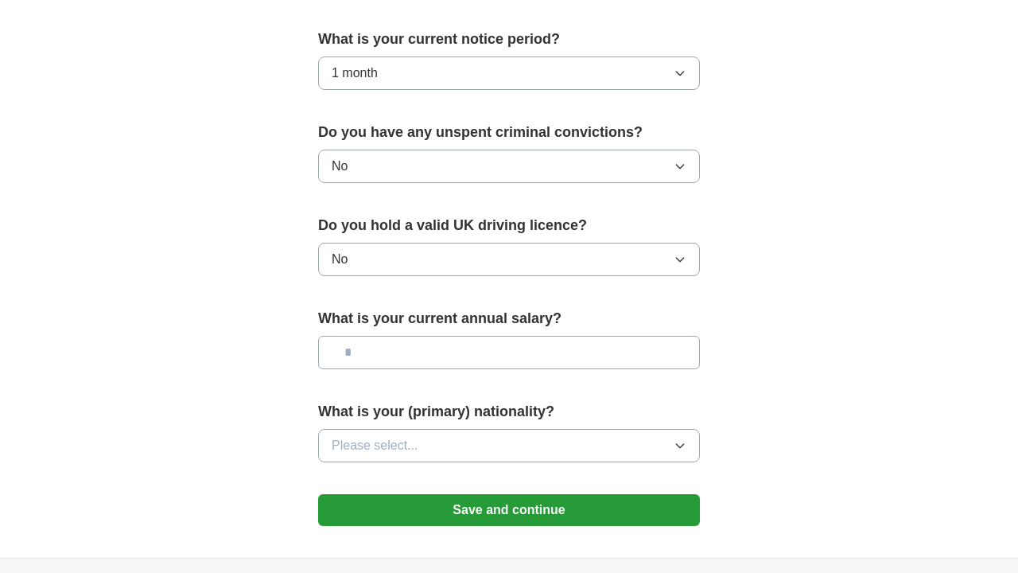
click at [436, 349] on input "text" at bounding box center [509, 352] width 382 height 33
type input "**"
click at [461, 445] on button "Please select..." at bounding box center [509, 445] width 382 height 33
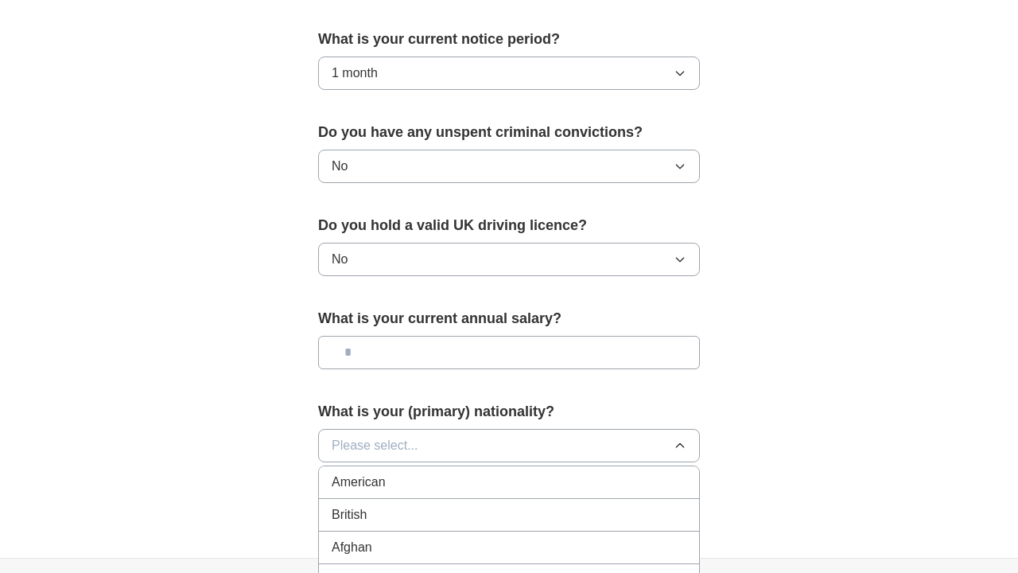
scroll to position [-1, 0]
click at [382, 524] on div "British" at bounding box center [509, 514] width 355 height 19
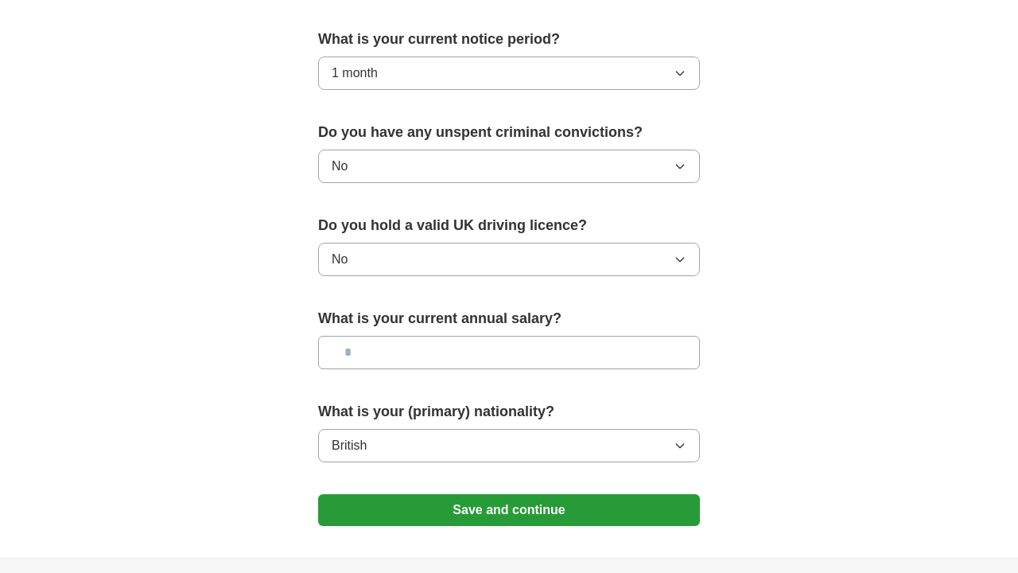
click at [437, 506] on button "Save and continue" at bounding box center [509, 510] width 382 height 32
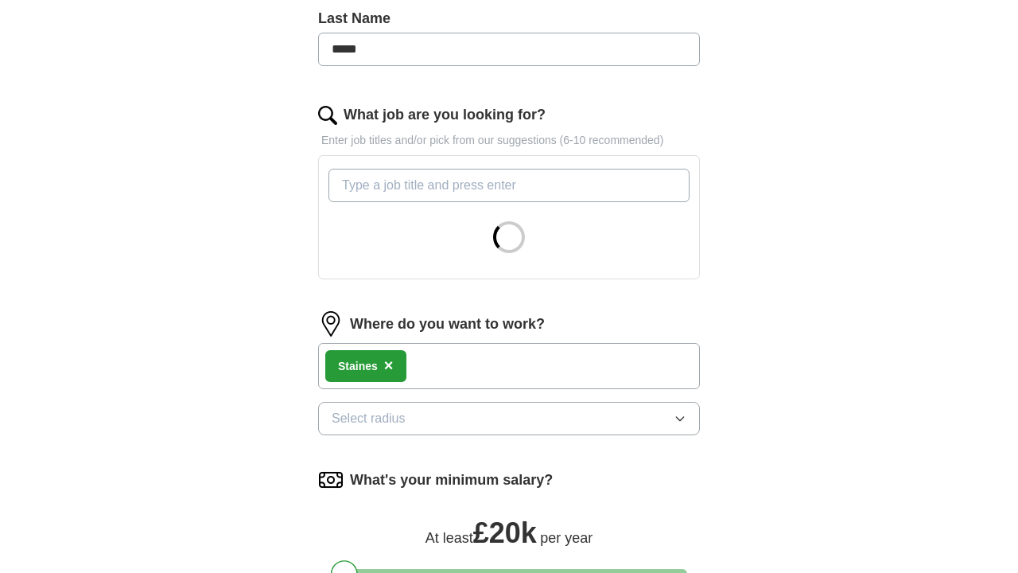
scroll to position [421, 0]
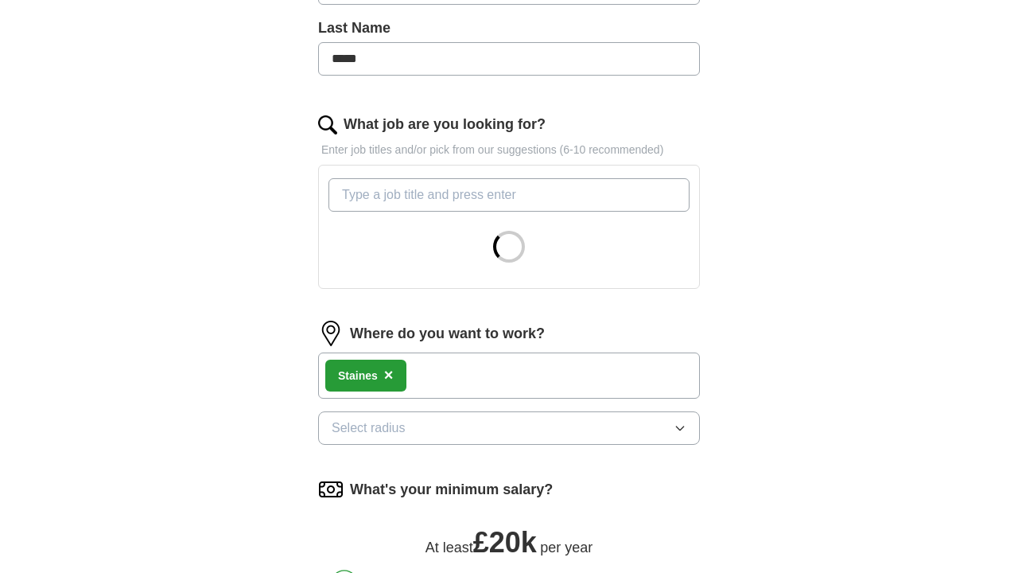
click at [445, 376] on div "Staines ×" at bounding box center [509, 375] width 382 height 46
click at [396, 430] on span "Select radius" at bounding box center [369, 427] width 74 height 19
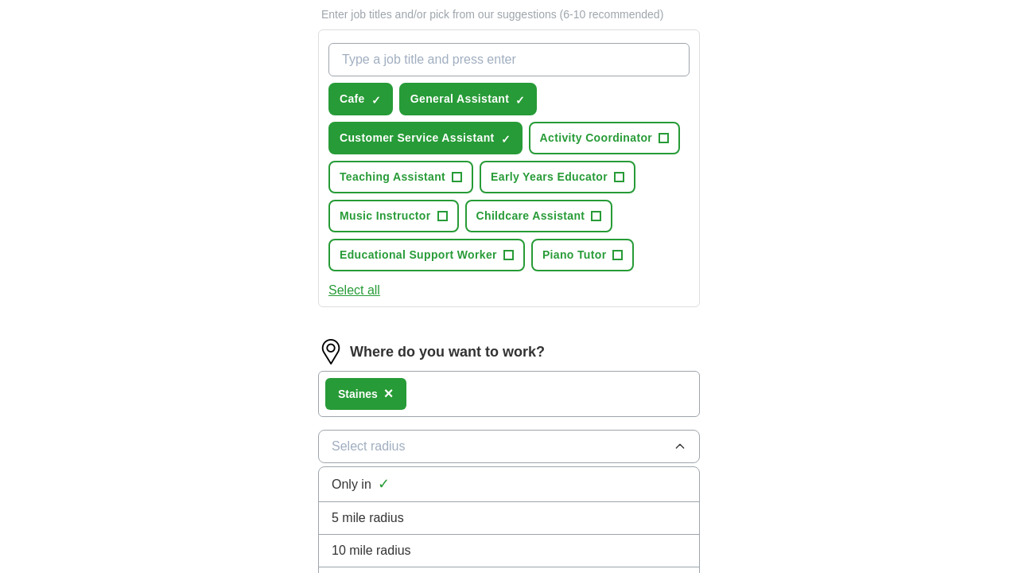
scroll to position [613, 0]
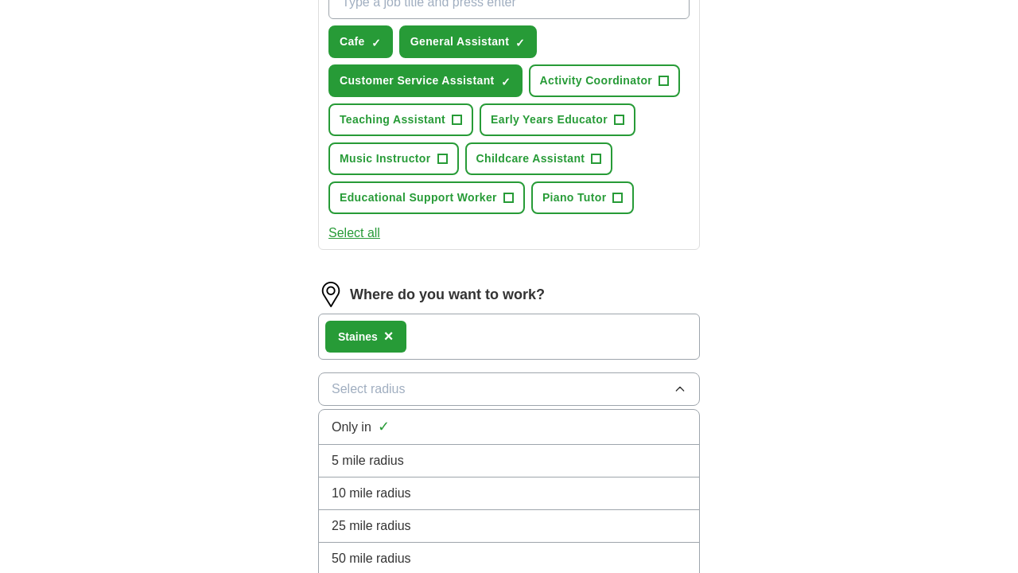
click at [382, 502] on span "10 mile radius" at bounding box center [372, 493] width 80 height 19
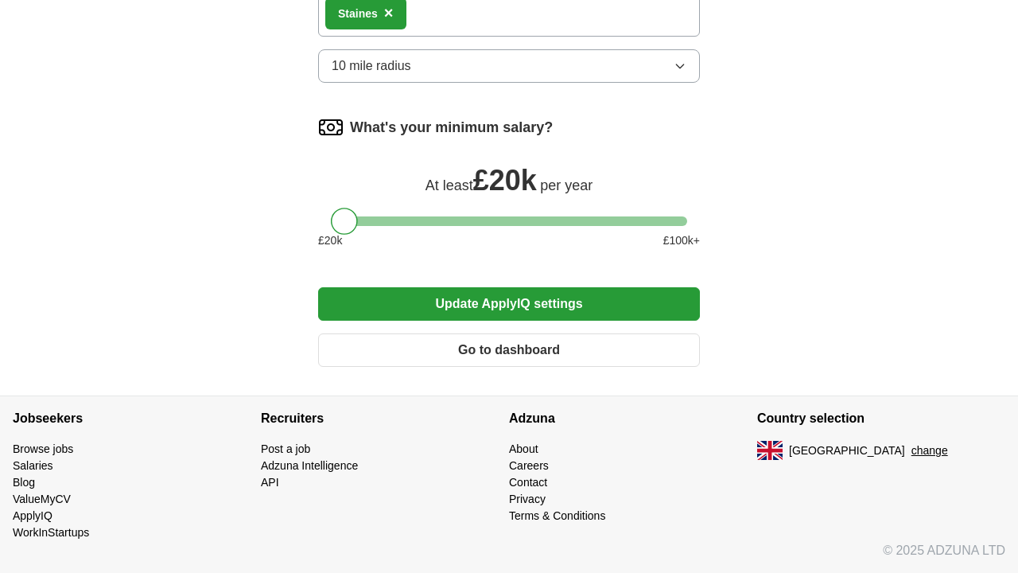
scroll to position [936, 0]
click at [526, 296] on button "Update ApplyIQ settings" at bounding box center [509, 303] width 382 height 33
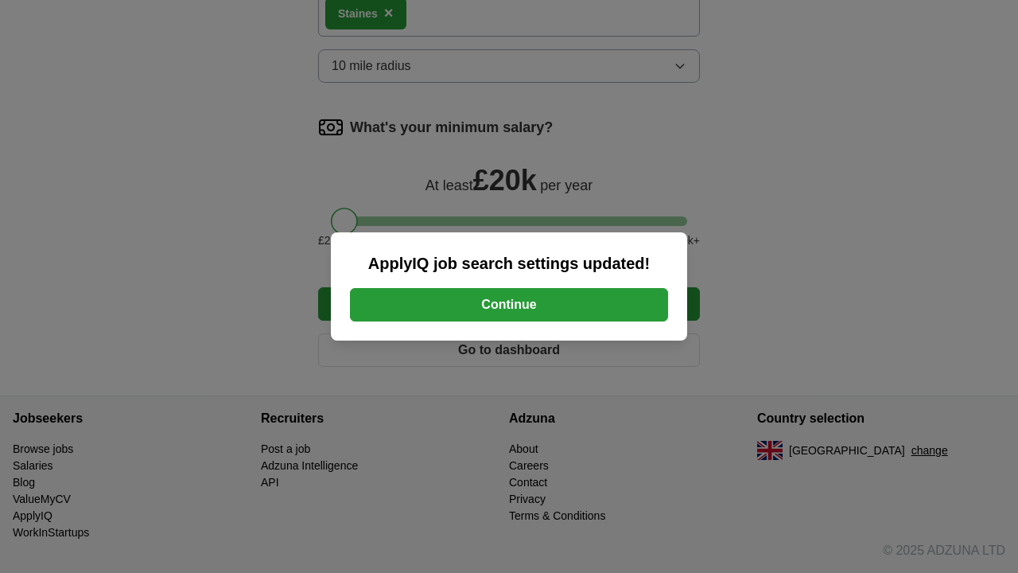
click at [505, 300] on button "Continue" at bounding box center [509, 304] width 318 height 33
